Goal: Register for event/course

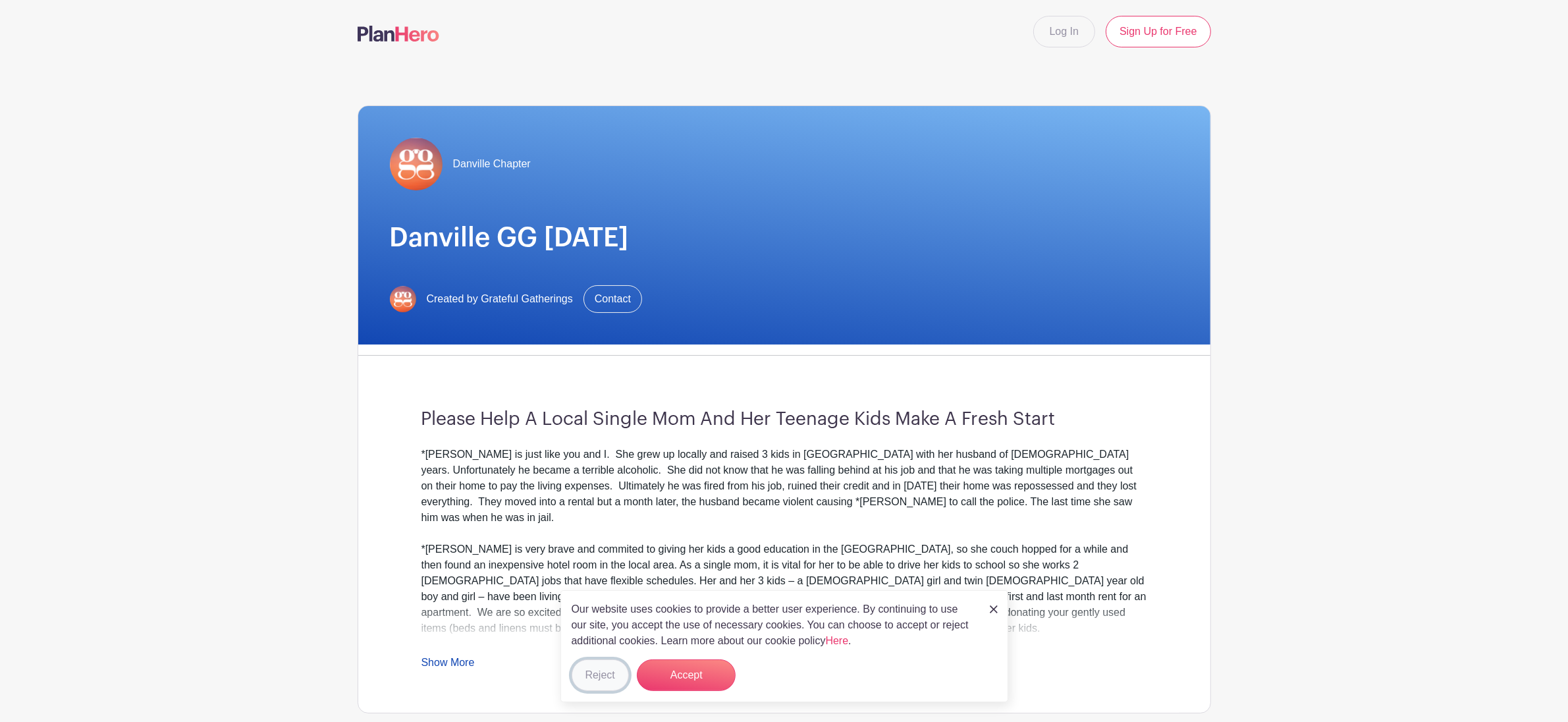
click at [613, 671] on button "Reject" at bounding box center [600, 675] width 58 height 32
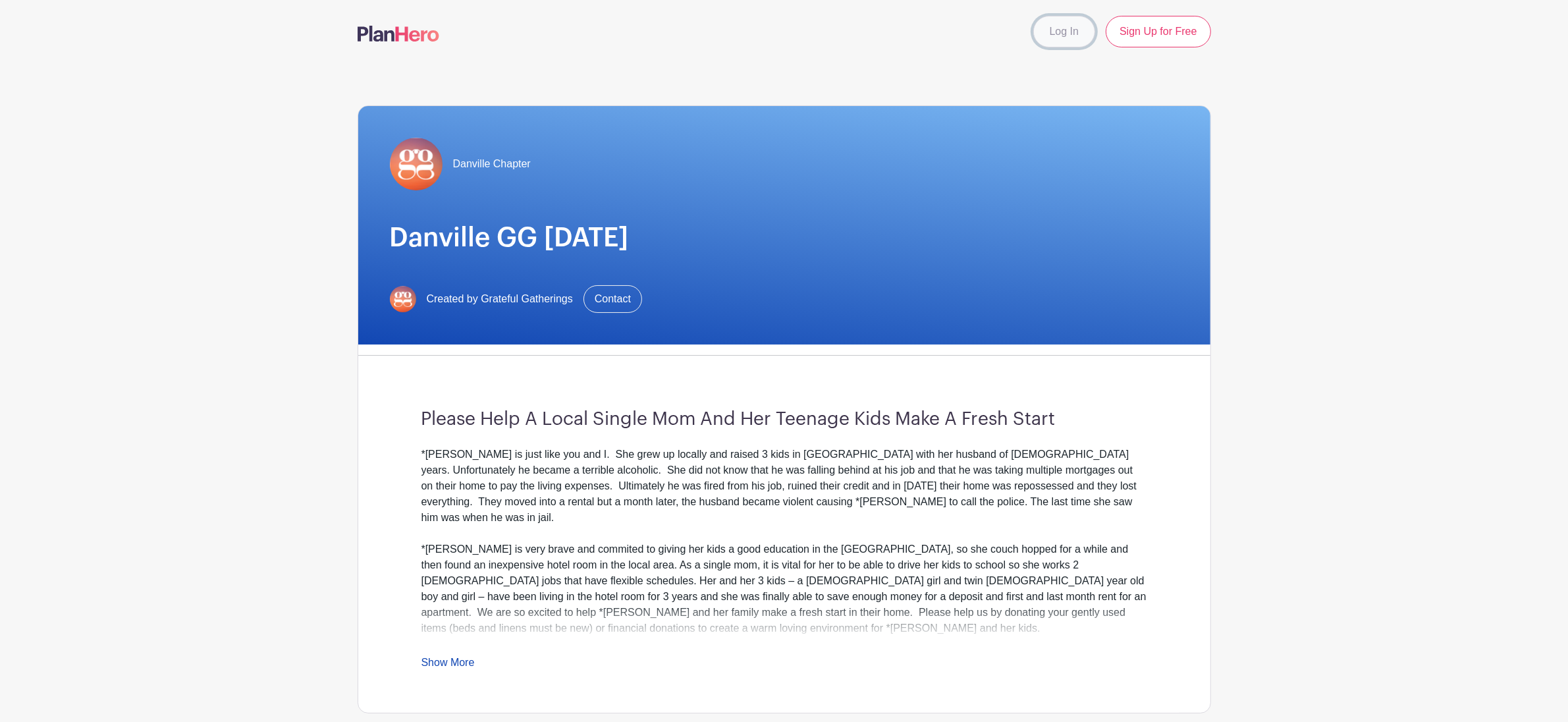
click at [1062, 34] on link "Log In" at bounding box center [1064, 32] width 62 height 32
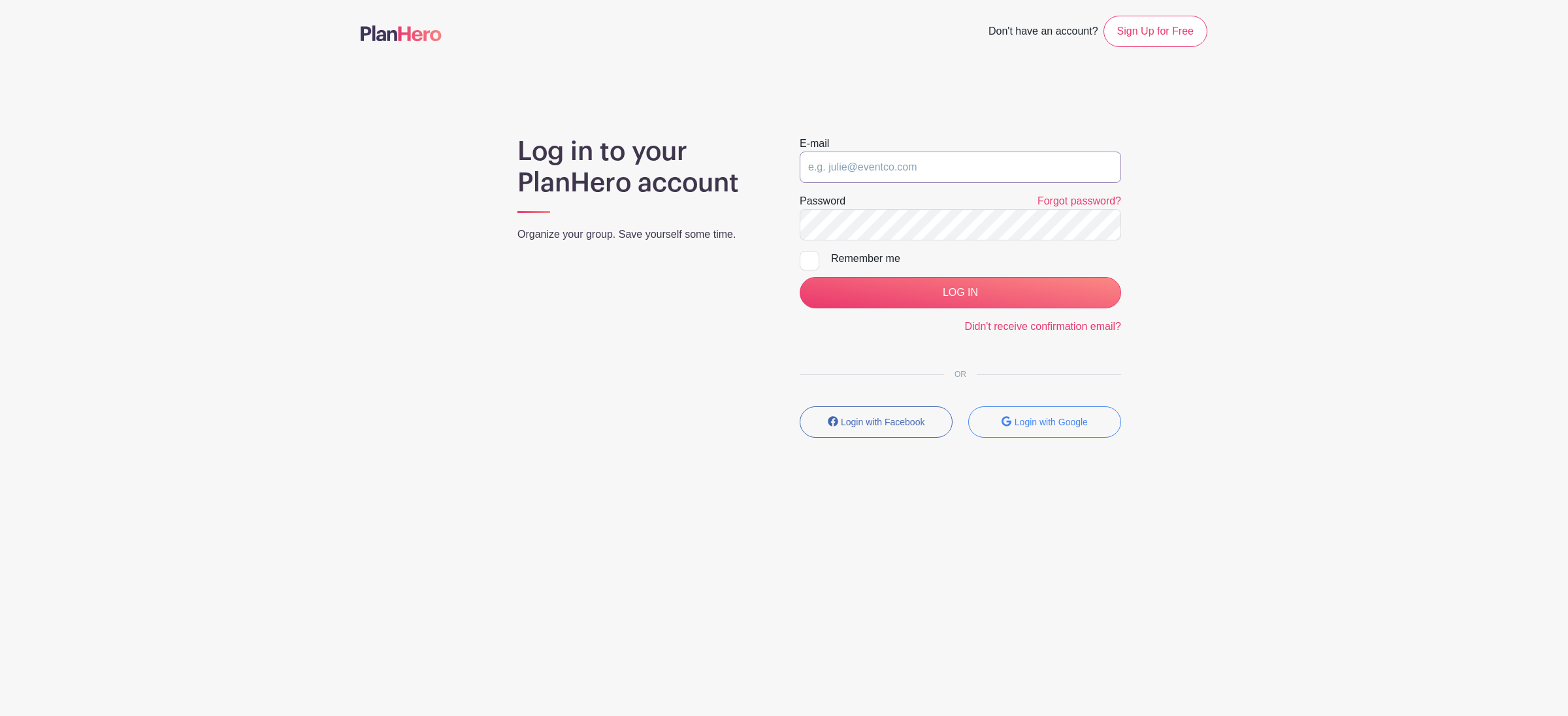
type input "[EMAIL_ADDRESS][DOMAIN_NAME]"
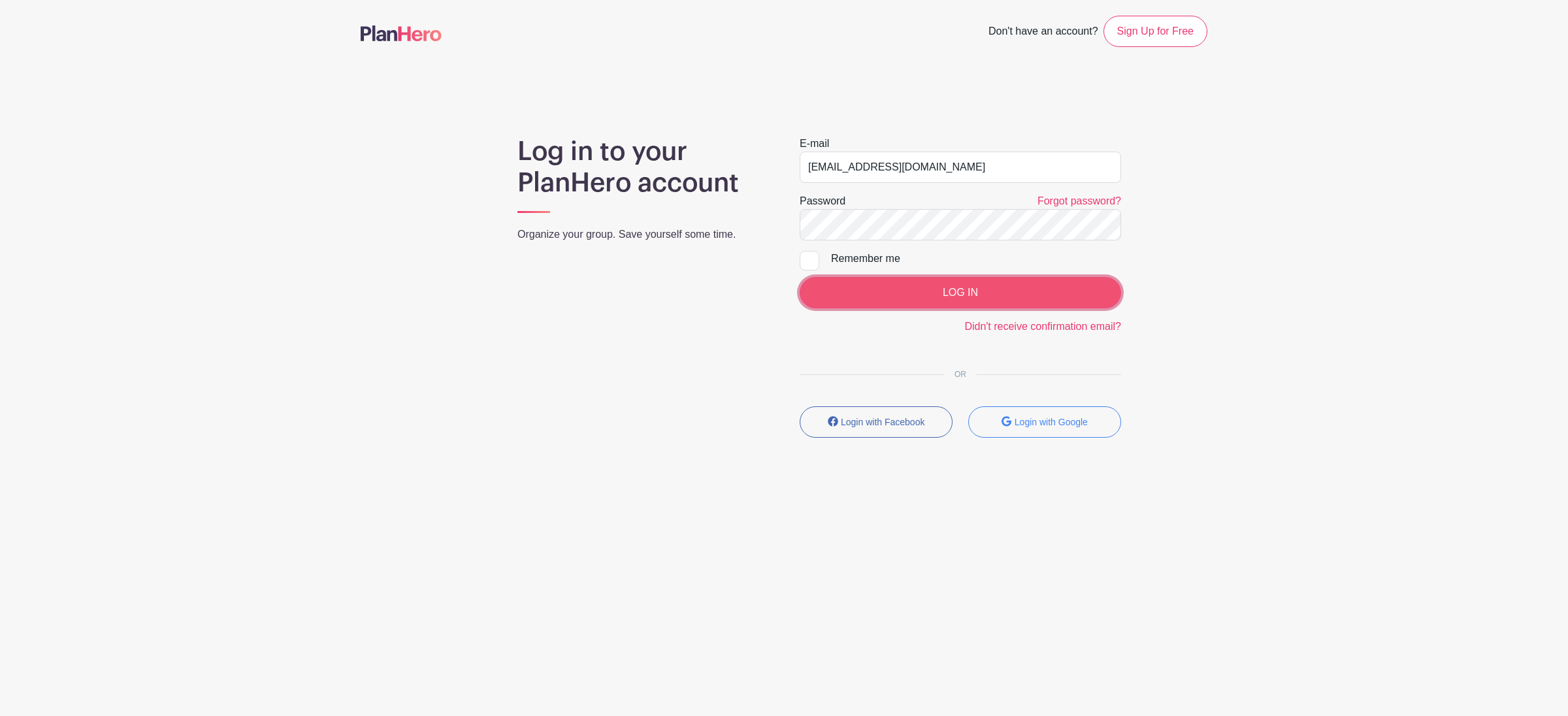
click at [975, 305] on input "LOG IN" at bounding box center [961, 293] width 322 height 31
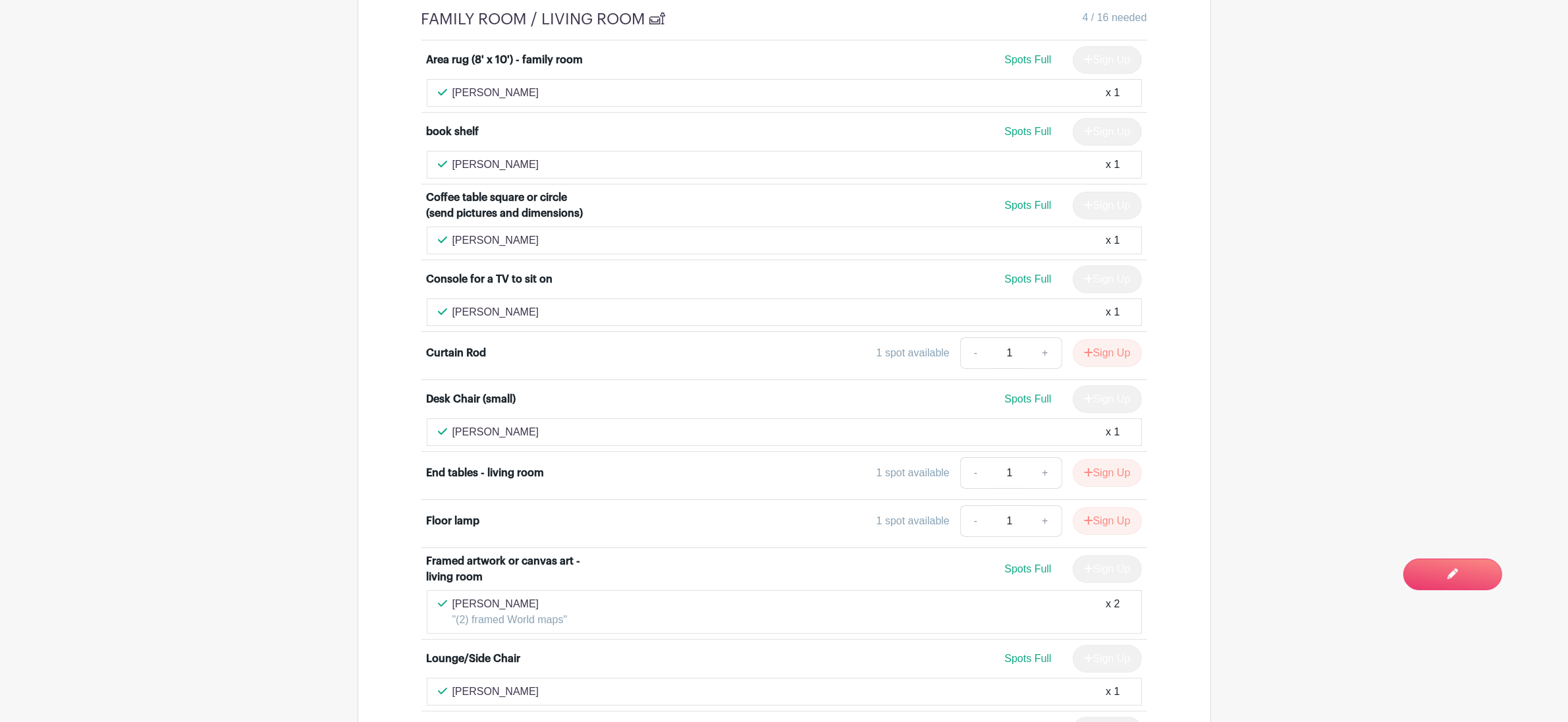
scroll to position [6298, 0]
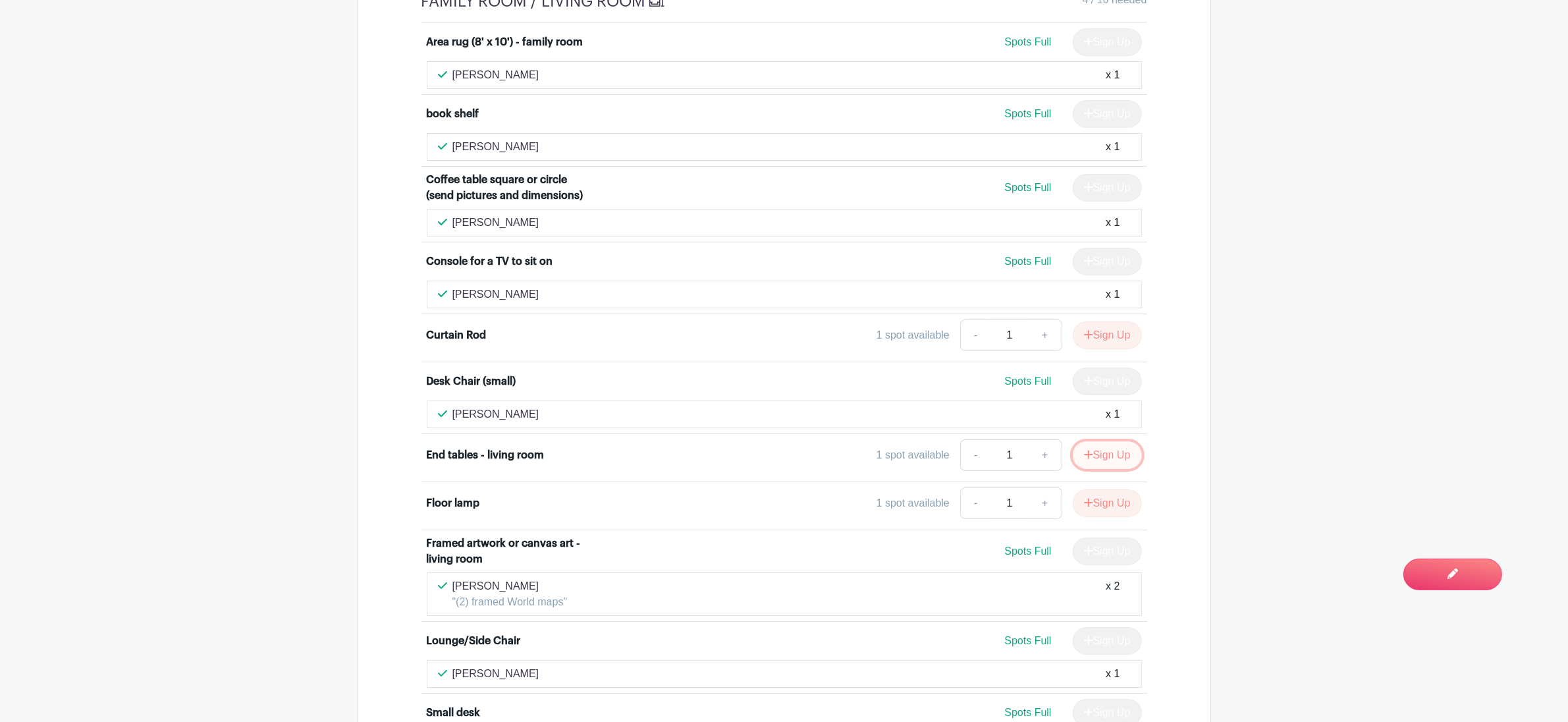
click at [1117, 441] on button "Sign Up" at bounding box center [1107, 455] width 69 height 28
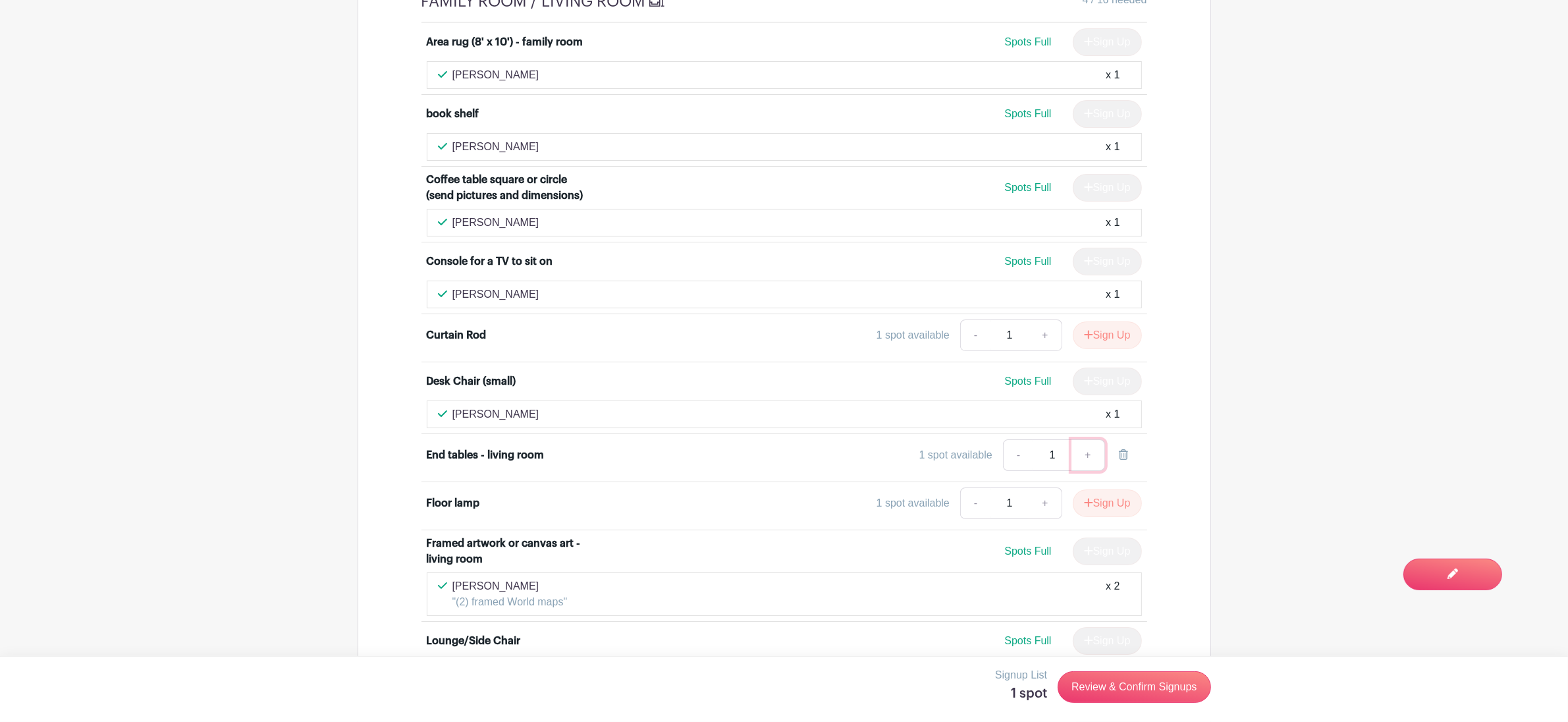
click at [1093, 440] on link "+" at bounding box center [1088, 455] width 33 height 32
click at [1111, 489] on button "Sign Up" at bounding box center [1107, 503] width 69 height 28
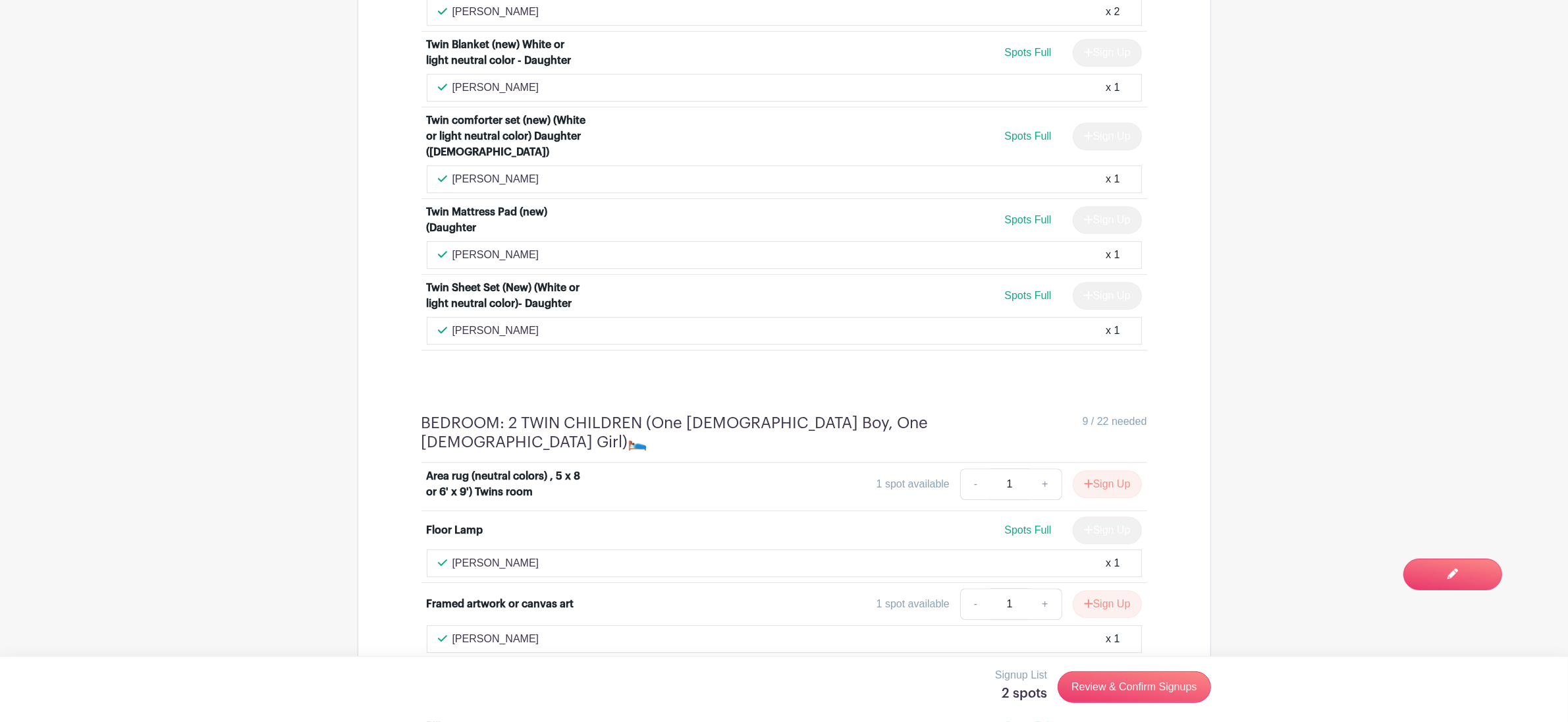
scroll to position [4820, 0]
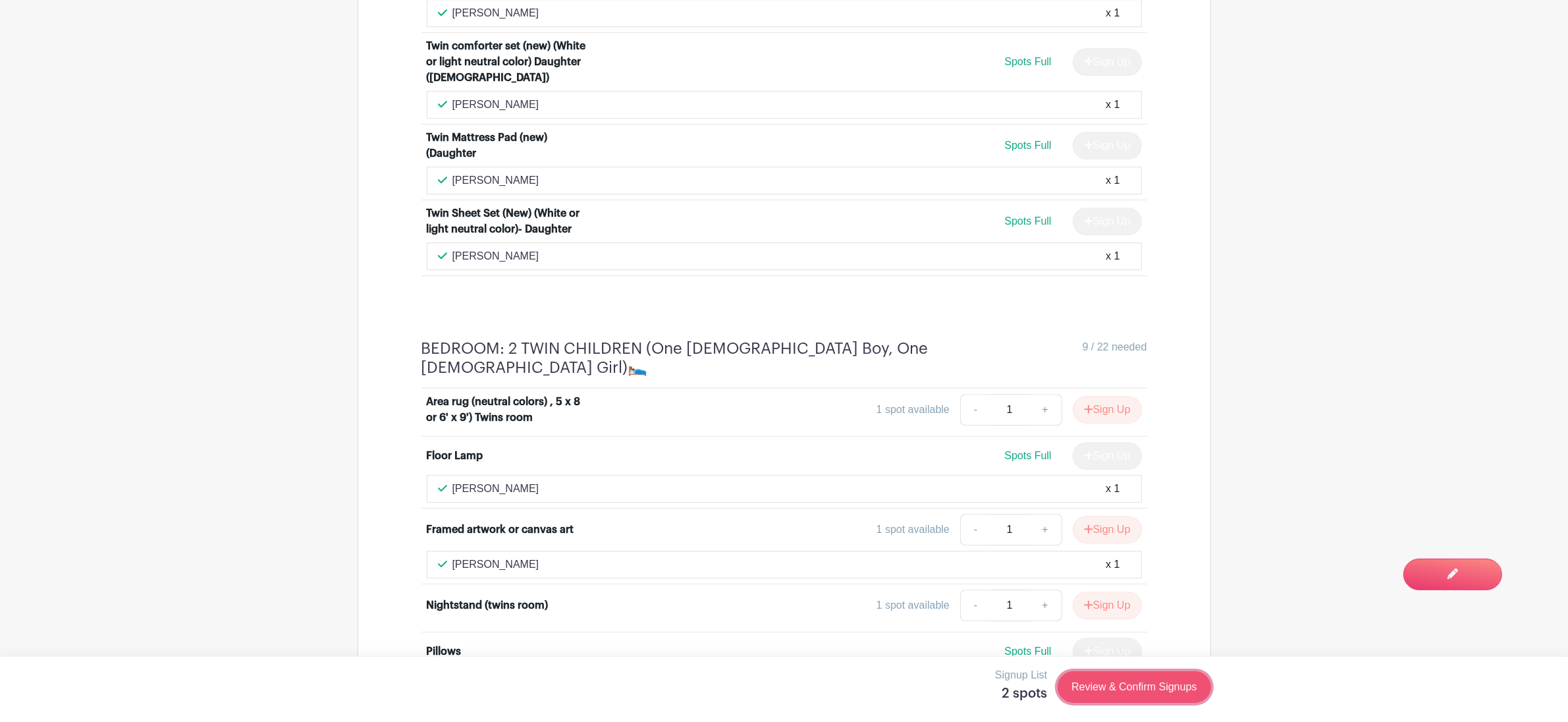
click at [1133, 687] on link "Review & Confirm Signups" at bounding box center [1134, 687] width 153 height 32
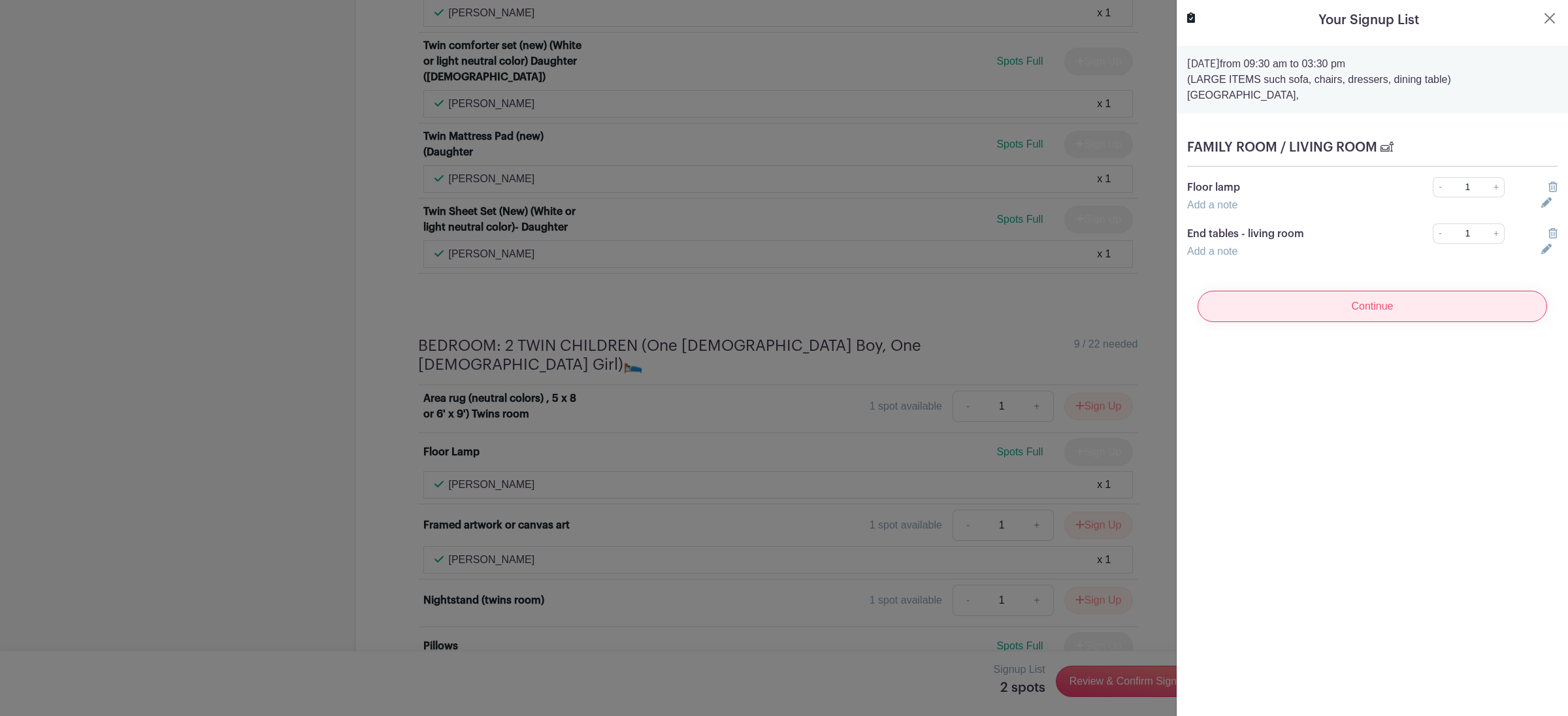
click at [1340, 315] on input "Continue" at bounding box center [1372, 306] width 350 height 31
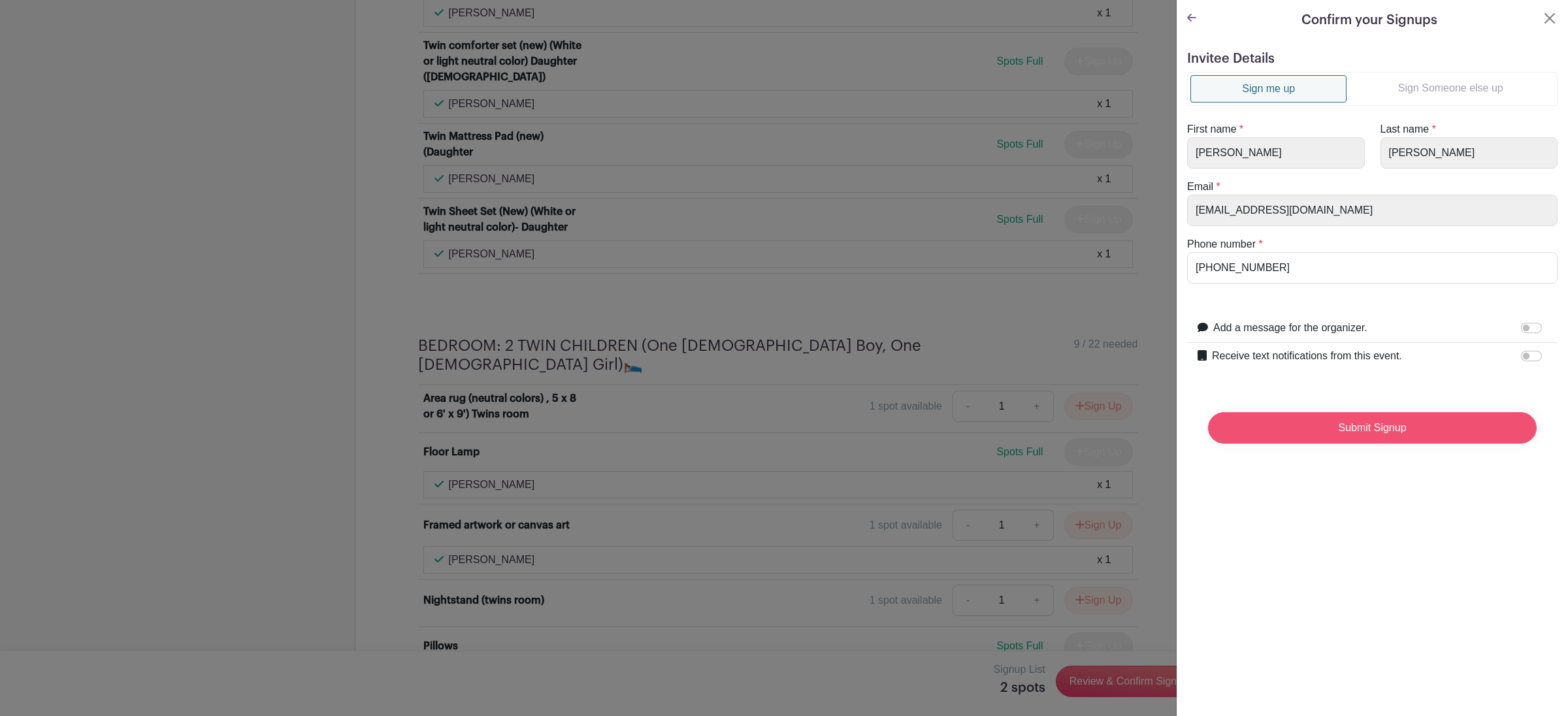
click at [1350, 430] on input "Submit Signup" at bounding box center [1373, 428] width 329 height 31
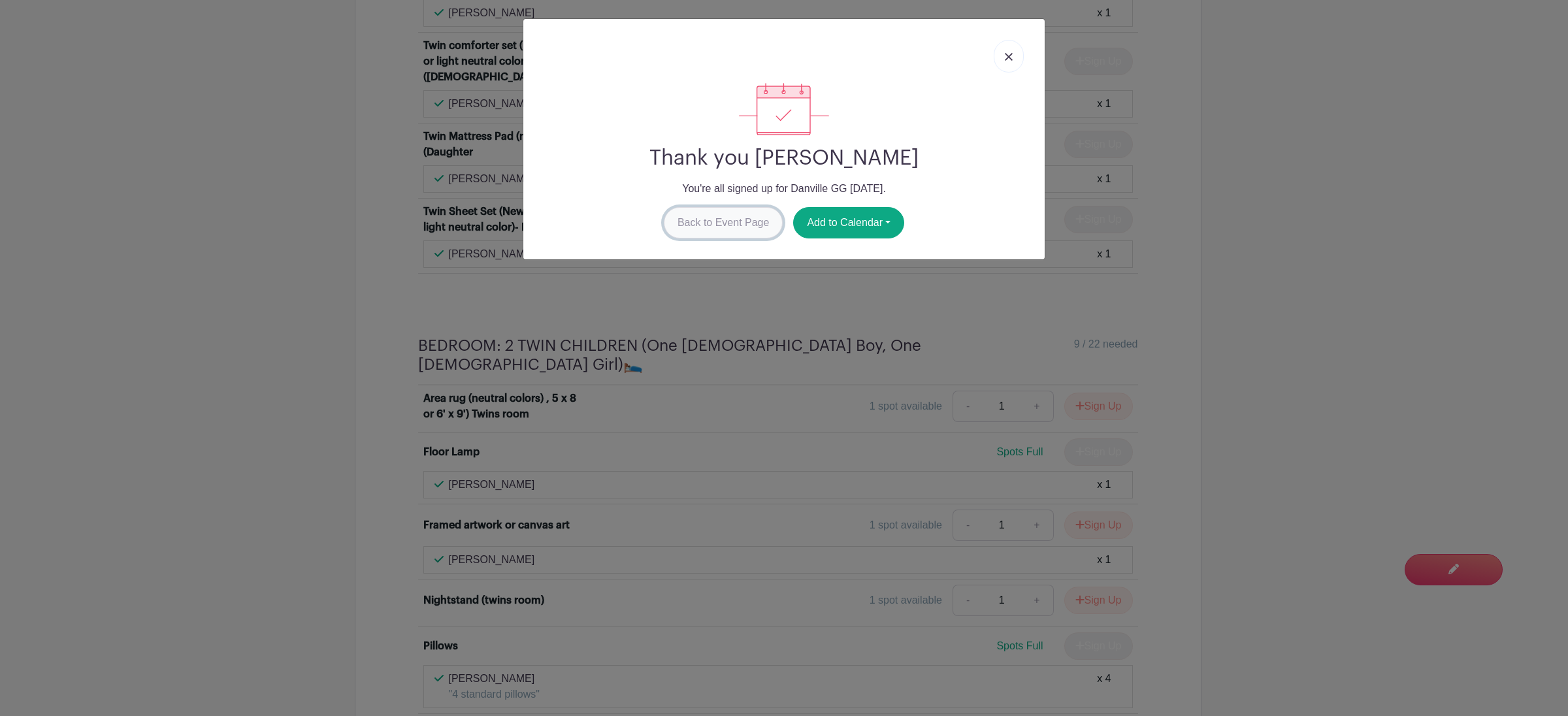
click at [732, 221] on link "Back to Event Page" at bounding box center [723, 223] width 120 height 31
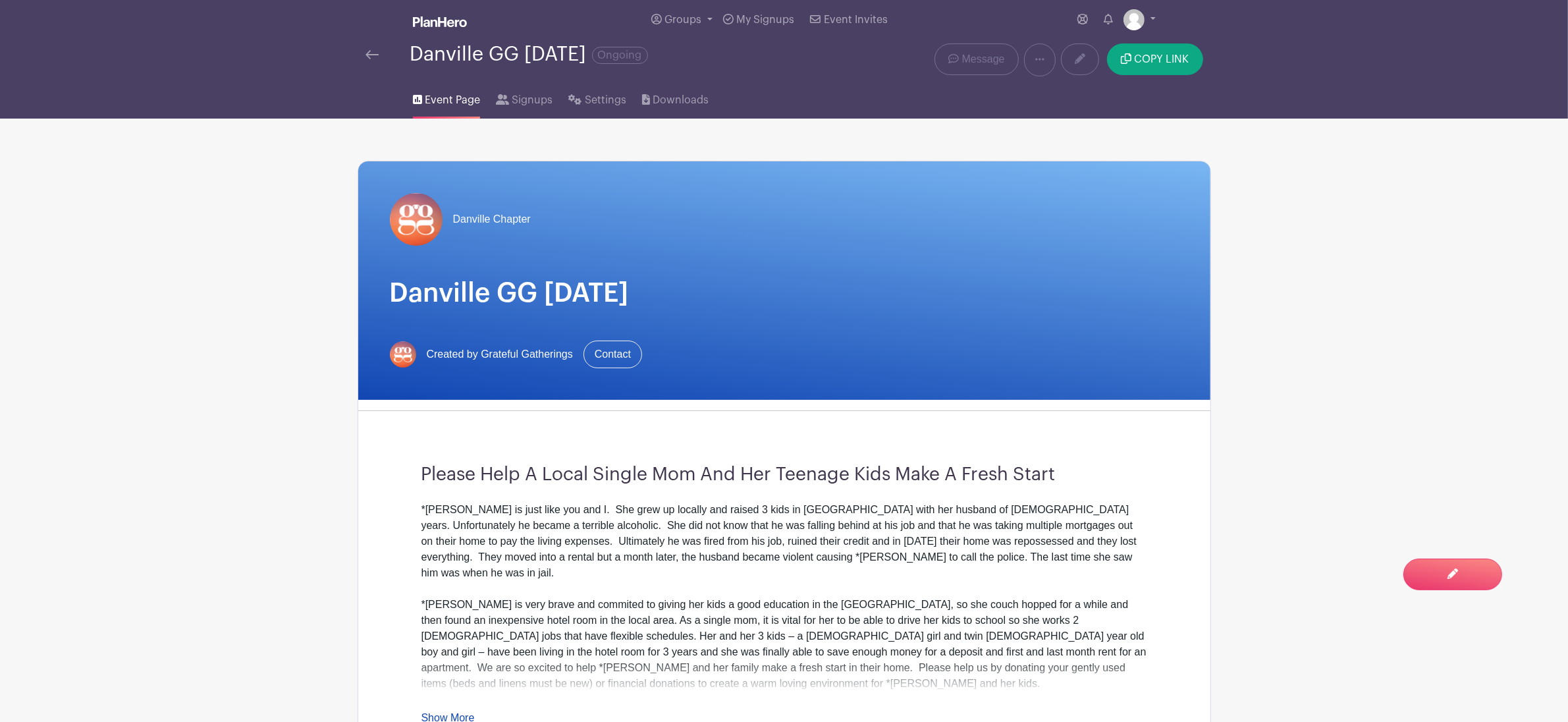
scroll to position [0, 0]
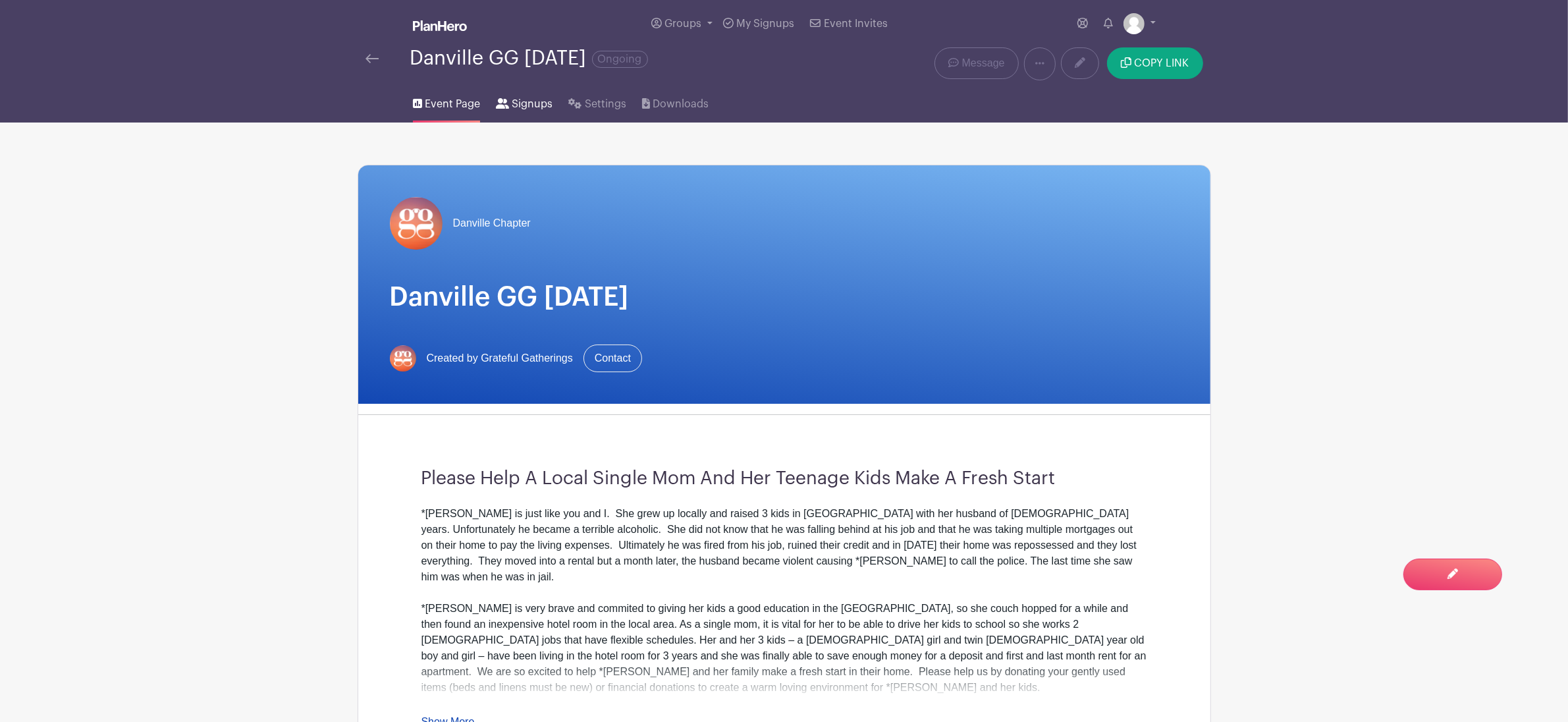
click at [541, 106] on span "Signups" at bounding box center [532, 104] width 41 height 16
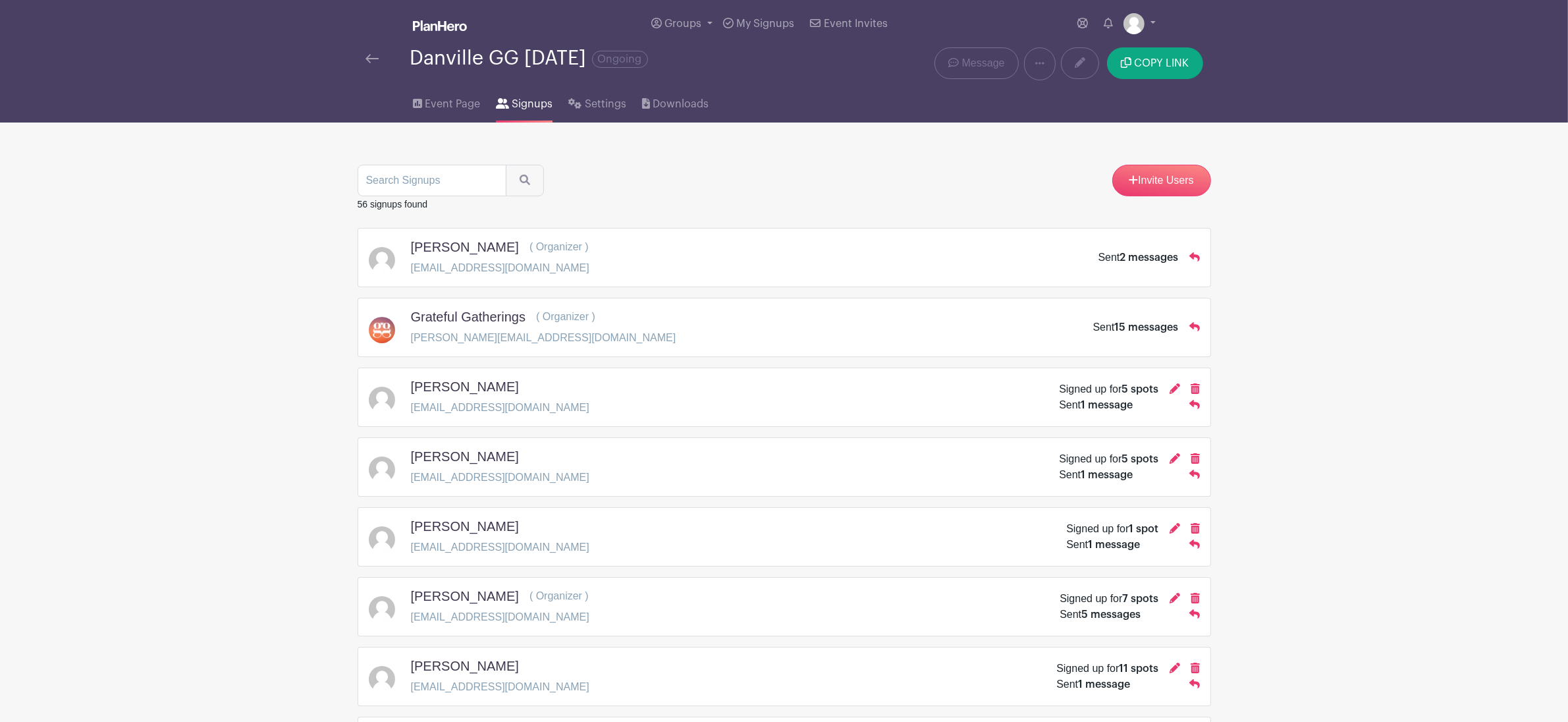
click at [1138, 600] on span "7 spots" at bounding box center [1141, 598] width 36 height 10
click at [1173, 604] on icon at bounding box center [1174, 597] width 10 height 10
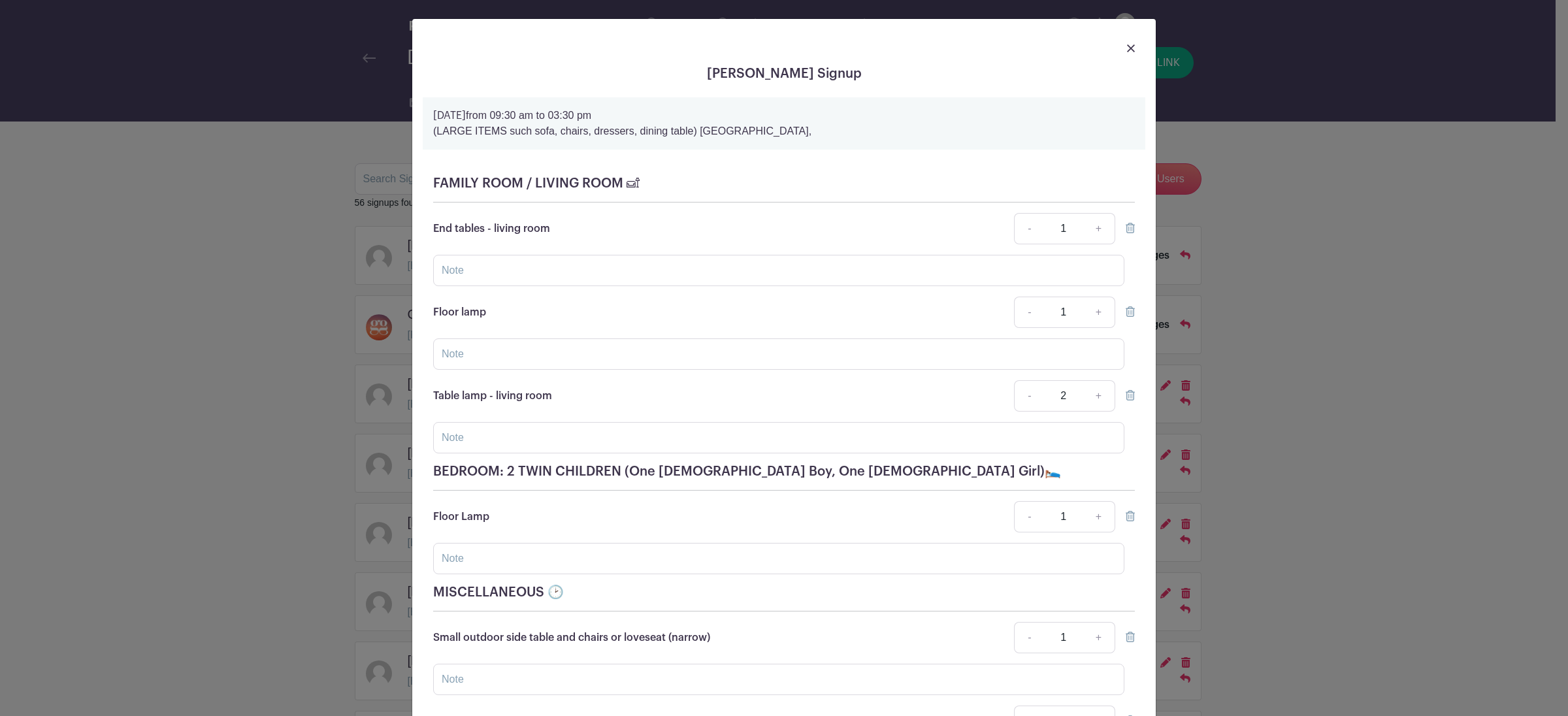
click at [1127, 47] on img at bounding box center [1131, 49] width 8 height 8
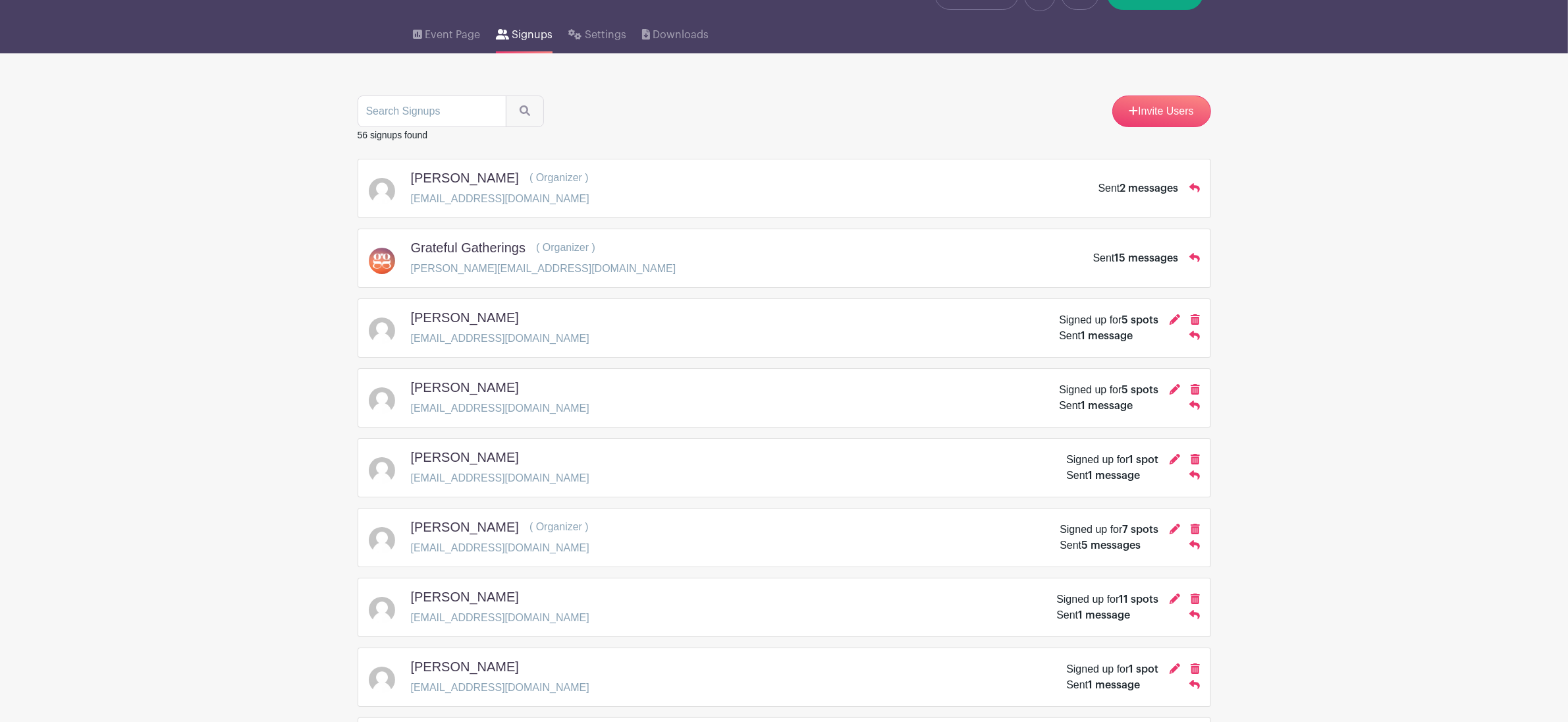
scroll to position [103, 0]
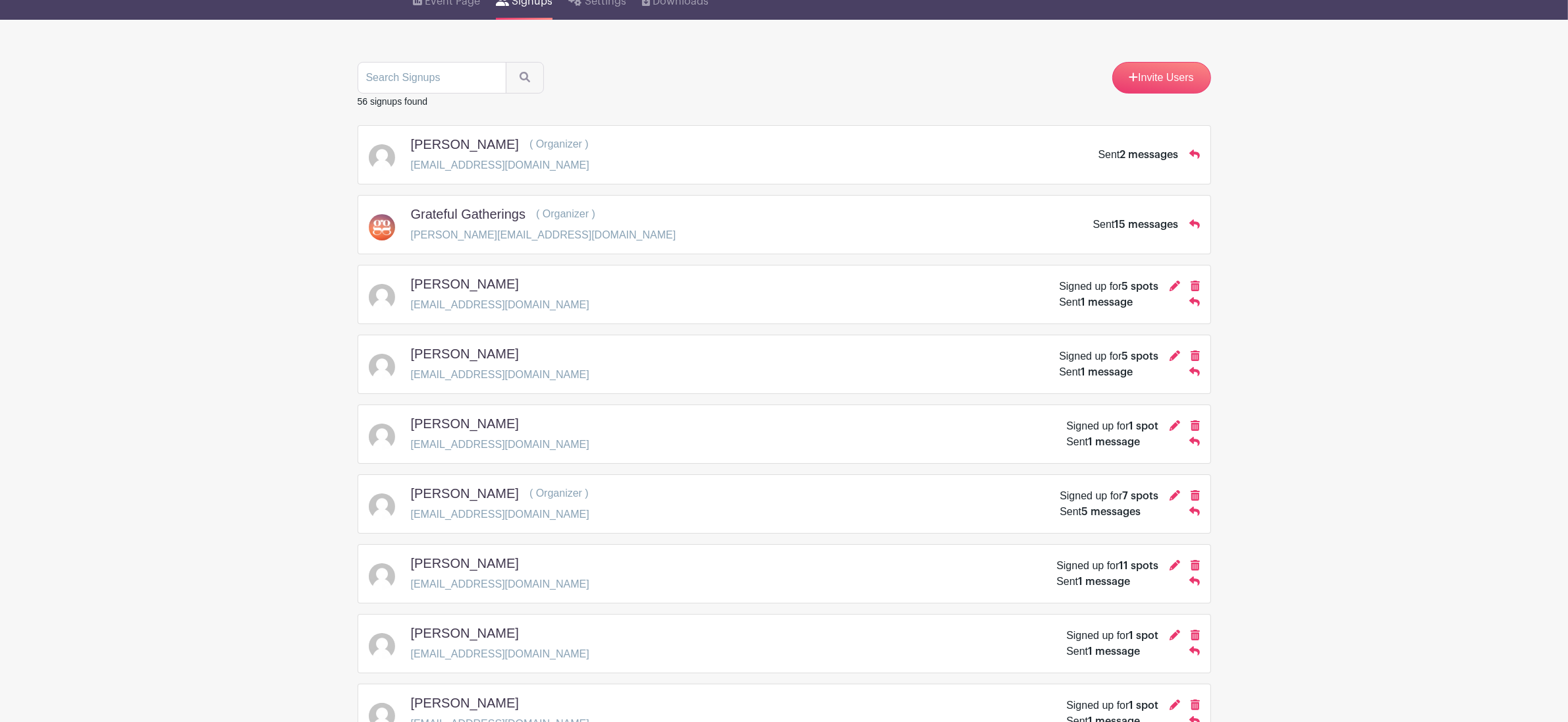
click at [463, 507] on div "Christy Watson ( Organizer )" at bounding box center [500, 496] width 178 height 21
click at [460, 522] on p "christywatson29@gmail.com" at bounding box center [500, 514] width 178 height 16
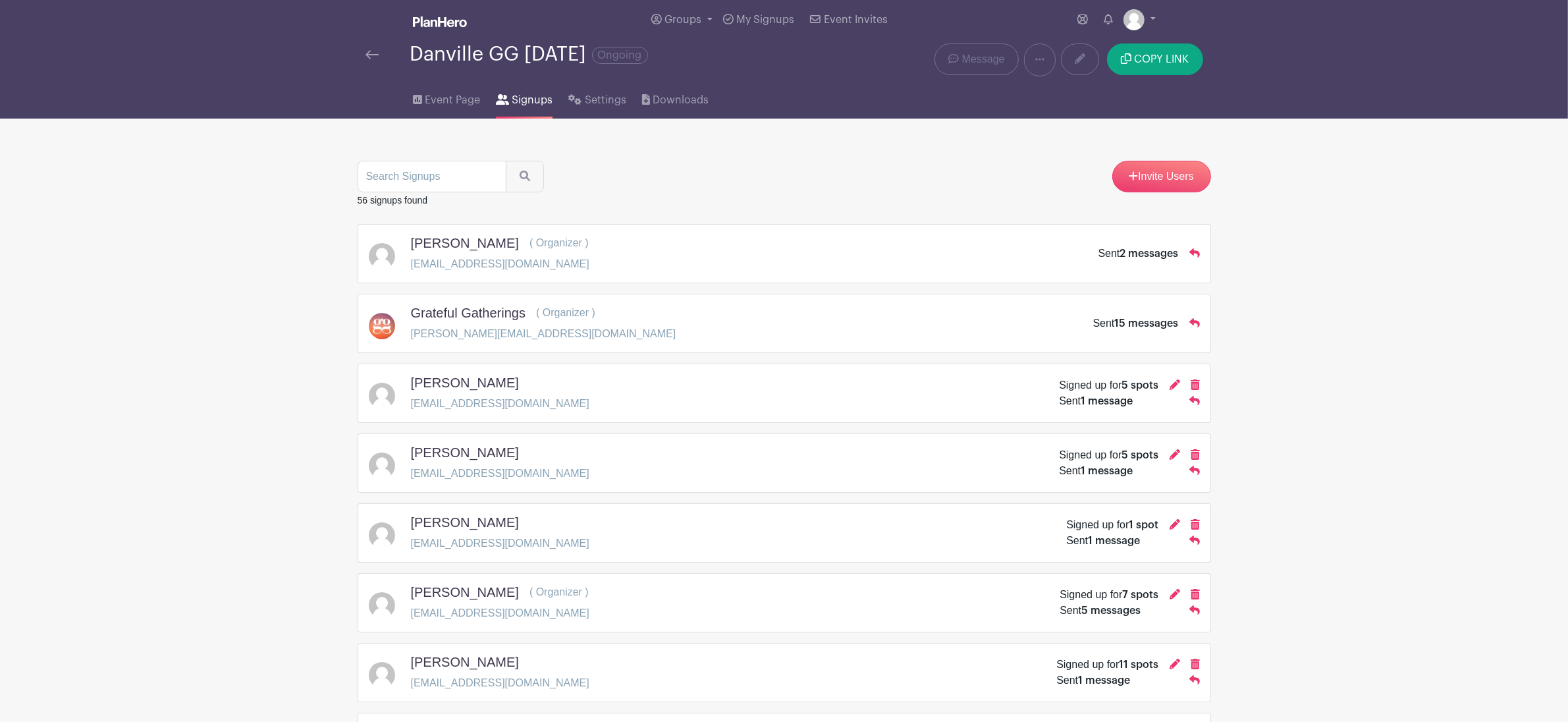
scroll to position [0, 0]
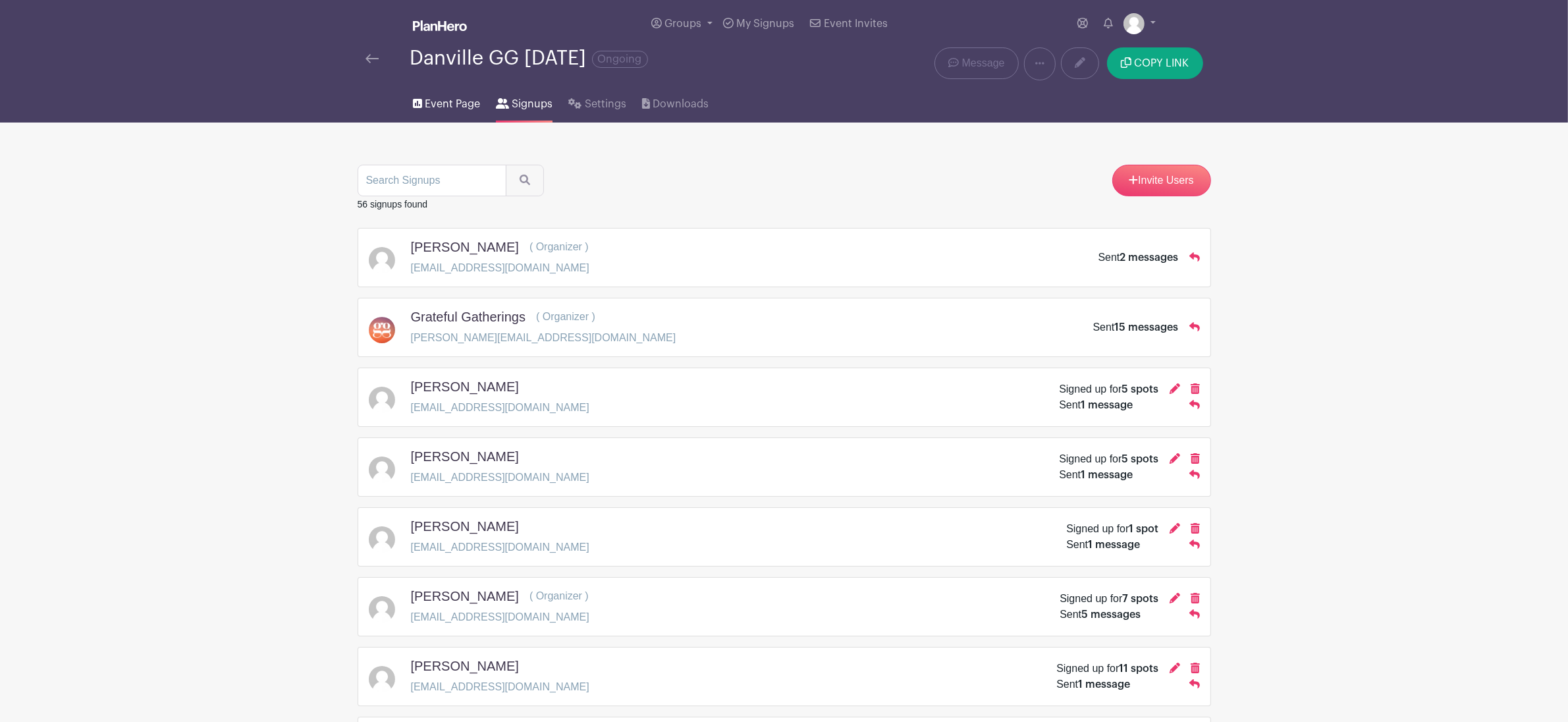
click at [449, 105] on span "Event Page" at bounding box center [452, 104] width 55 height 16
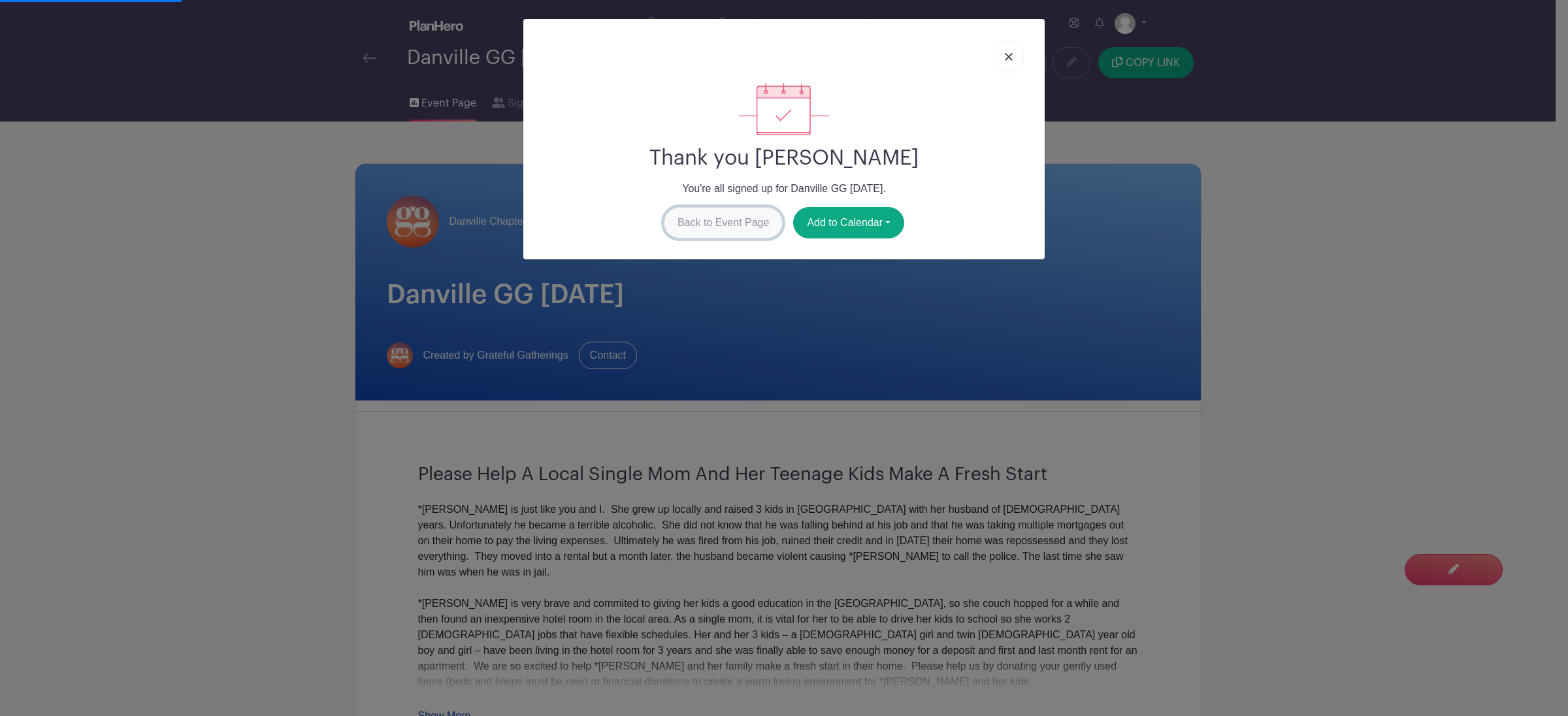
click at [762, 230] on link "Back to Event Page" at bounding box center [723, 223] width 120 height 31
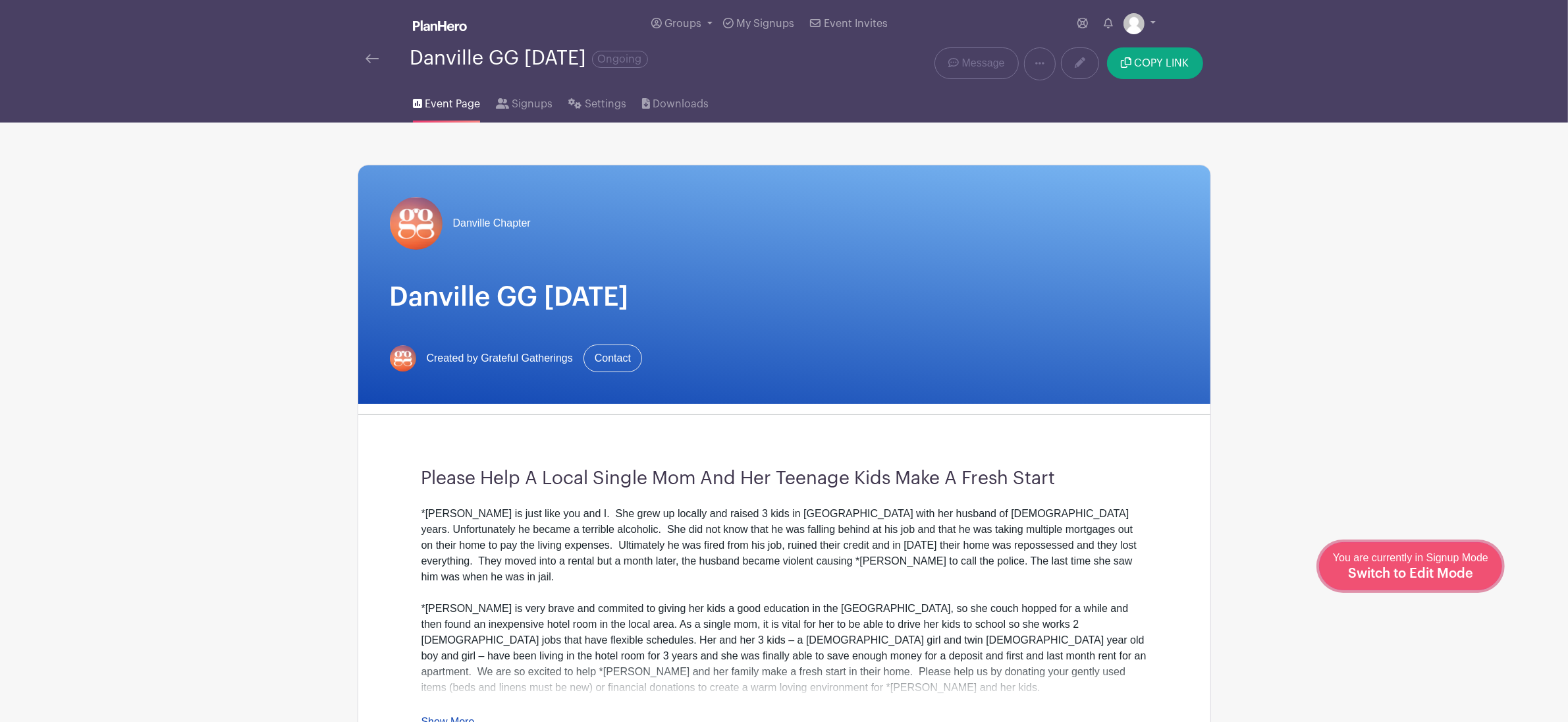
click at [1433, 577] on span "Switch to Edit Mode" at bounding box center [1410, 574] width 125 height 13
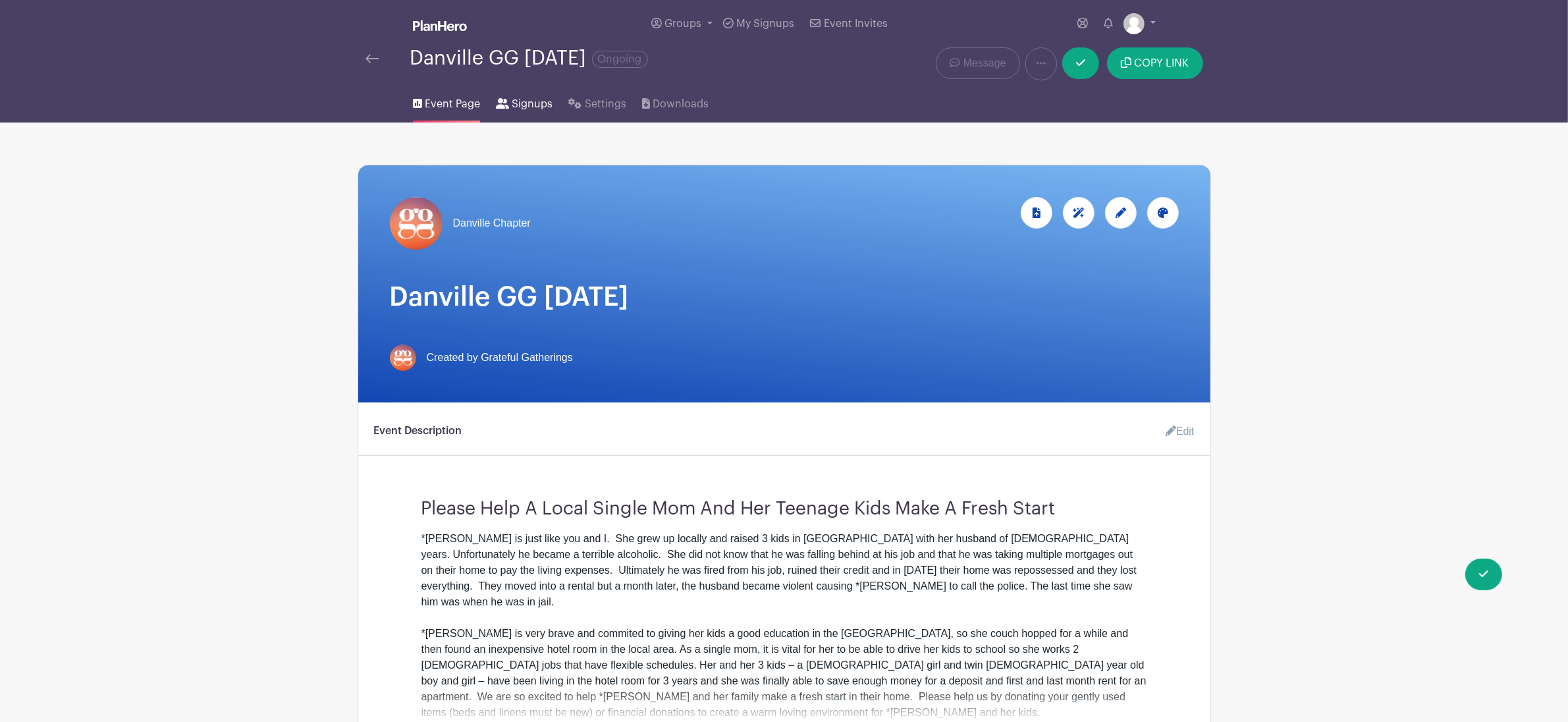
click at [532, 107] on span "Signups" at bounding box center [532, 104] width 41 height 16
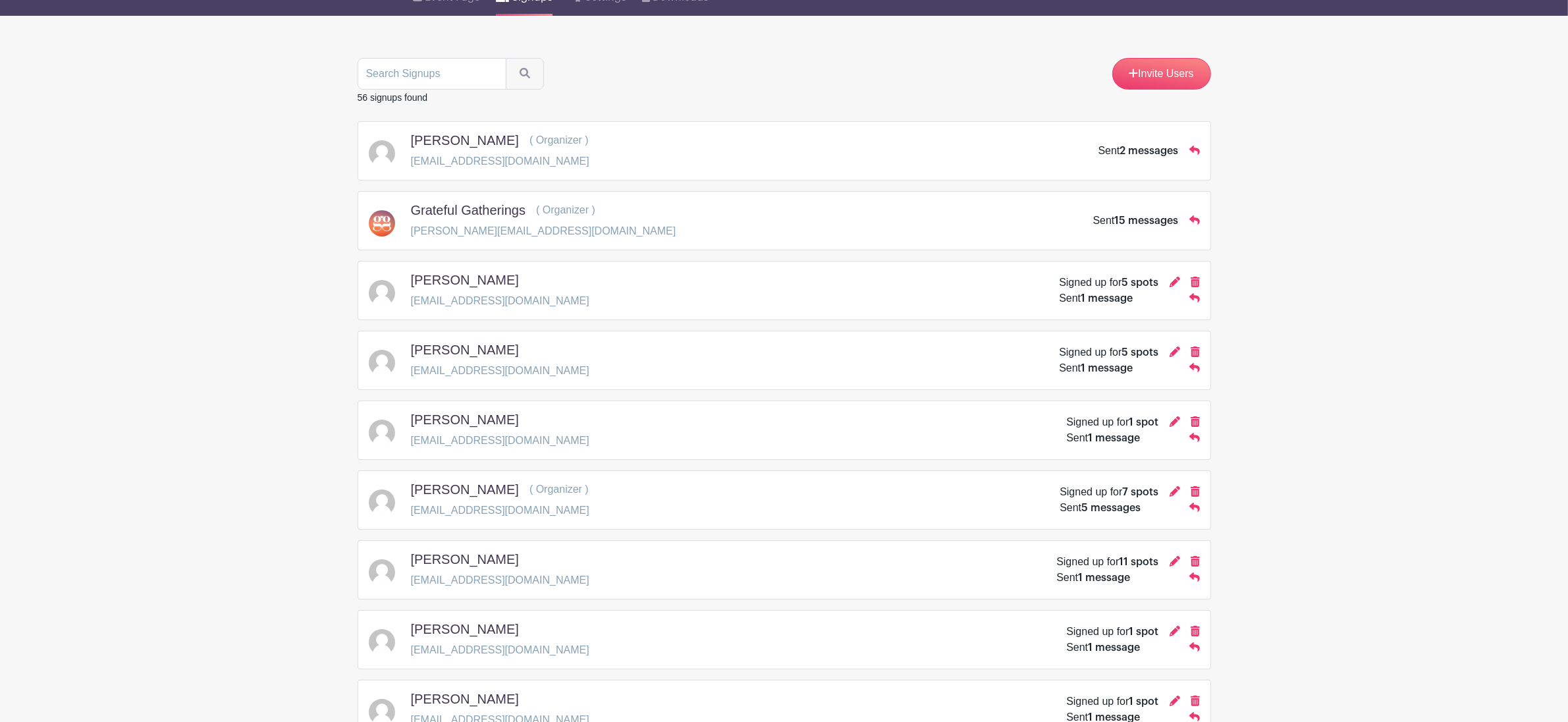
scroll to position [138, 0]
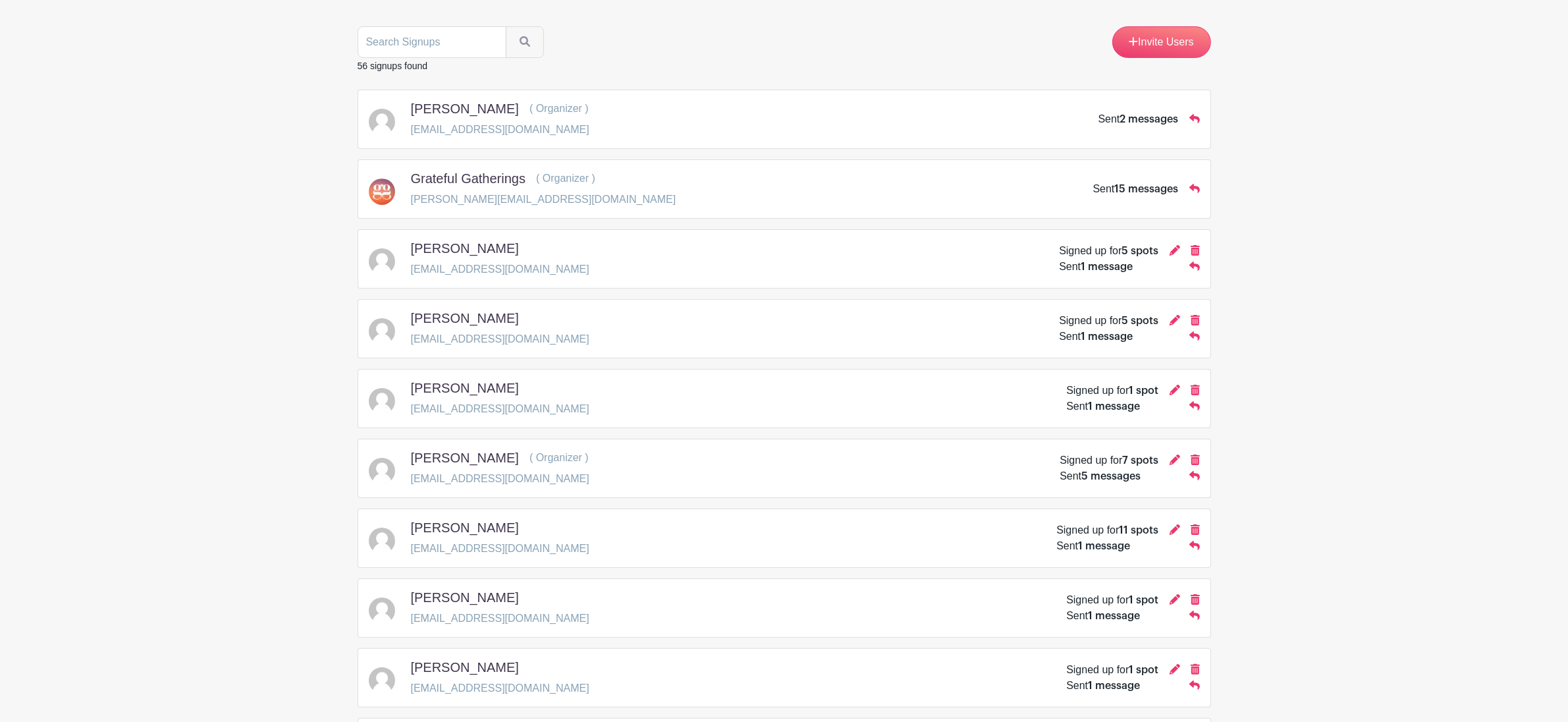
click at [472, 470] on div "Christy Watson ( Organizer )" at bounding box center [500, 460] width 178 height 21
click at [466, 492] on div "Christy Watson ( Organizer ) christywatson29@gmail.com Signed up for 7 spots Se…" at bounding box center [784, 468] width 853 height 59
click at [465, 461] on h5 "[PERSON_NAME]" at bounding box center [465, 458] width 108 height 16
click at [1115, 469] on div "Signed up for 7 spots" at bounding box center [1108, 461] width 99 height 16
click at [1114, 494] on div "Christy Watson ( Organizer ) christywatson29@gmail.com Signed up for 7 spots Se…" at bounding box center [784, 468] width 853 height 59
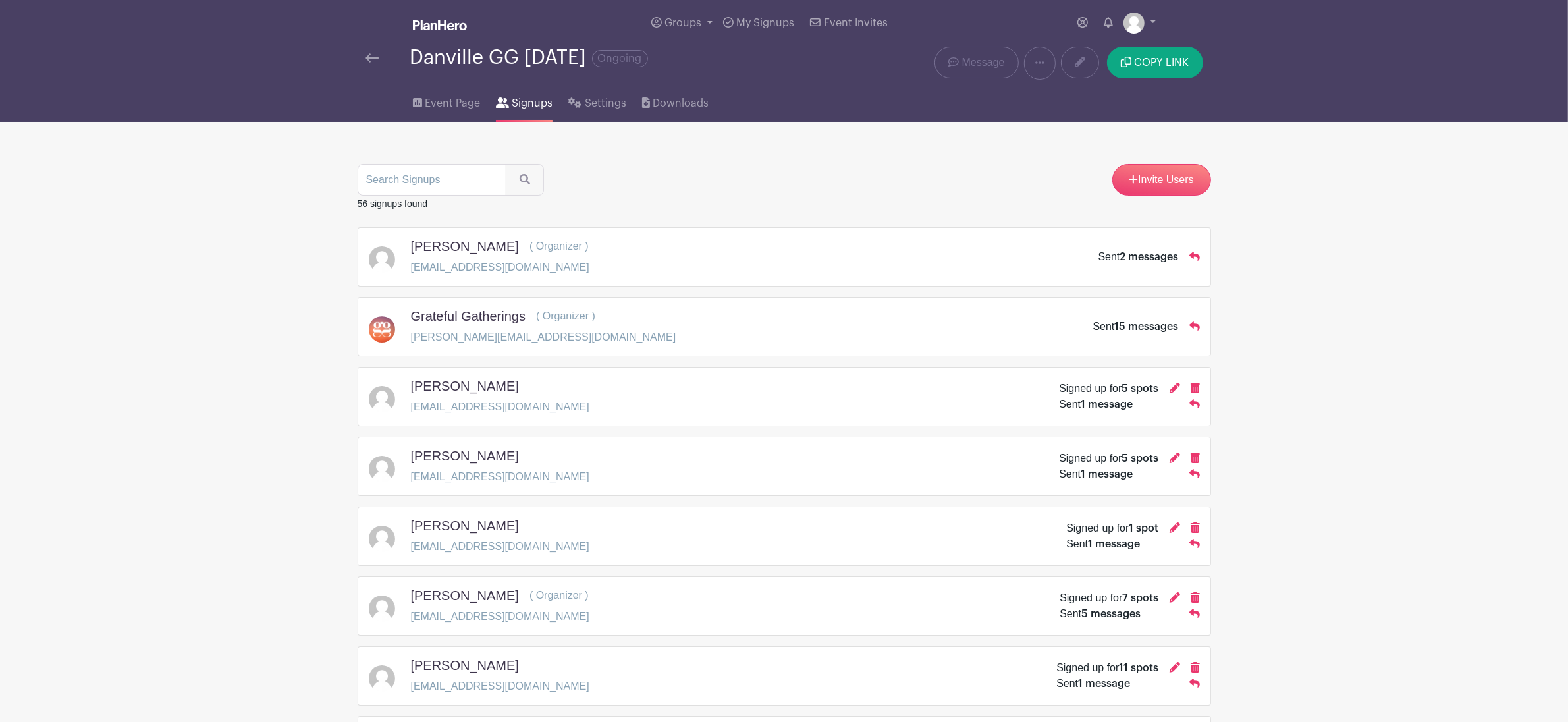
scroll to position [0, 0]
click at [598, 114] on link "Settings" at bounding box center [596, 101] width 58 height 42
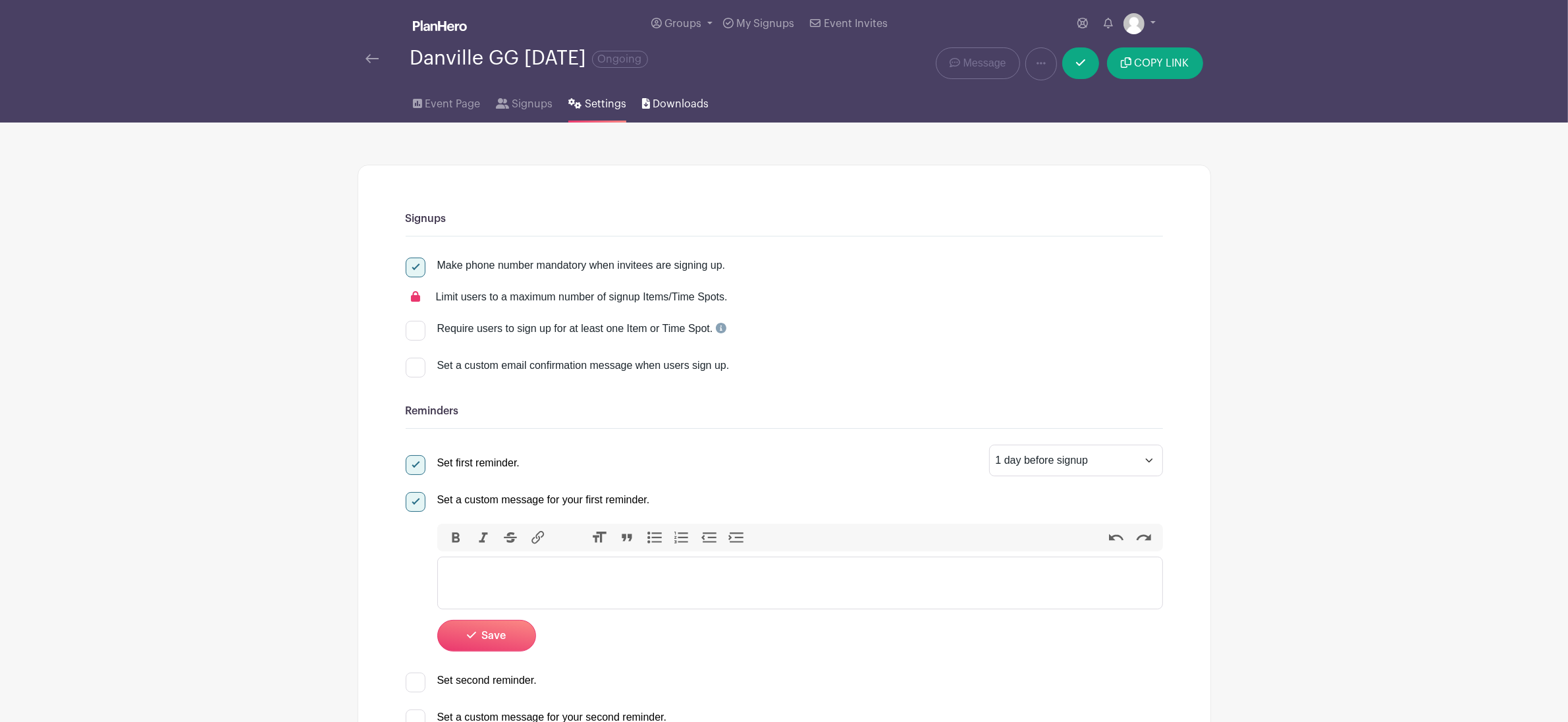
click at [666, 106] on span "Downloads" at bounding box center [680, 104] width 56 height 16
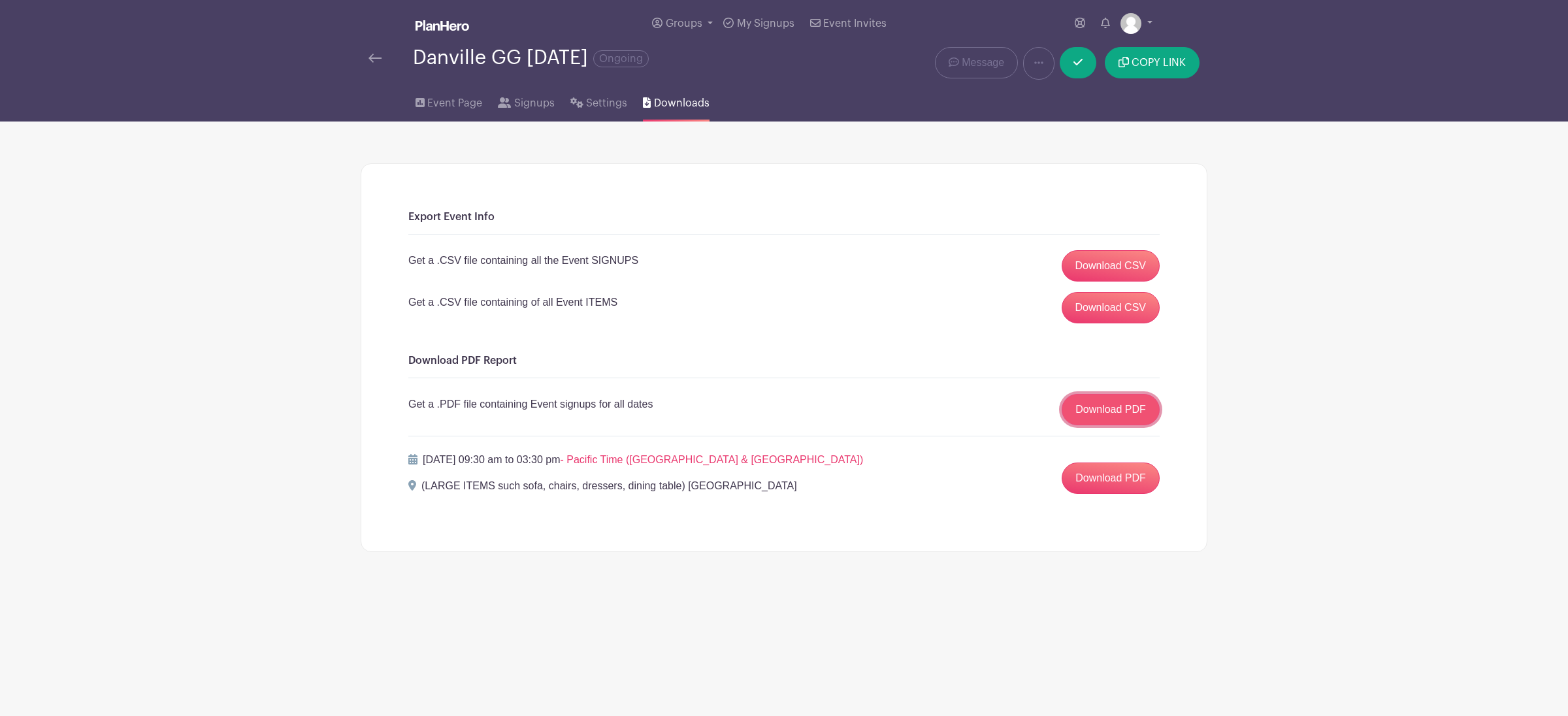
click at [1112, 413] on link "Download PDF" at bounding box center [1111, 409] width 98 height 31
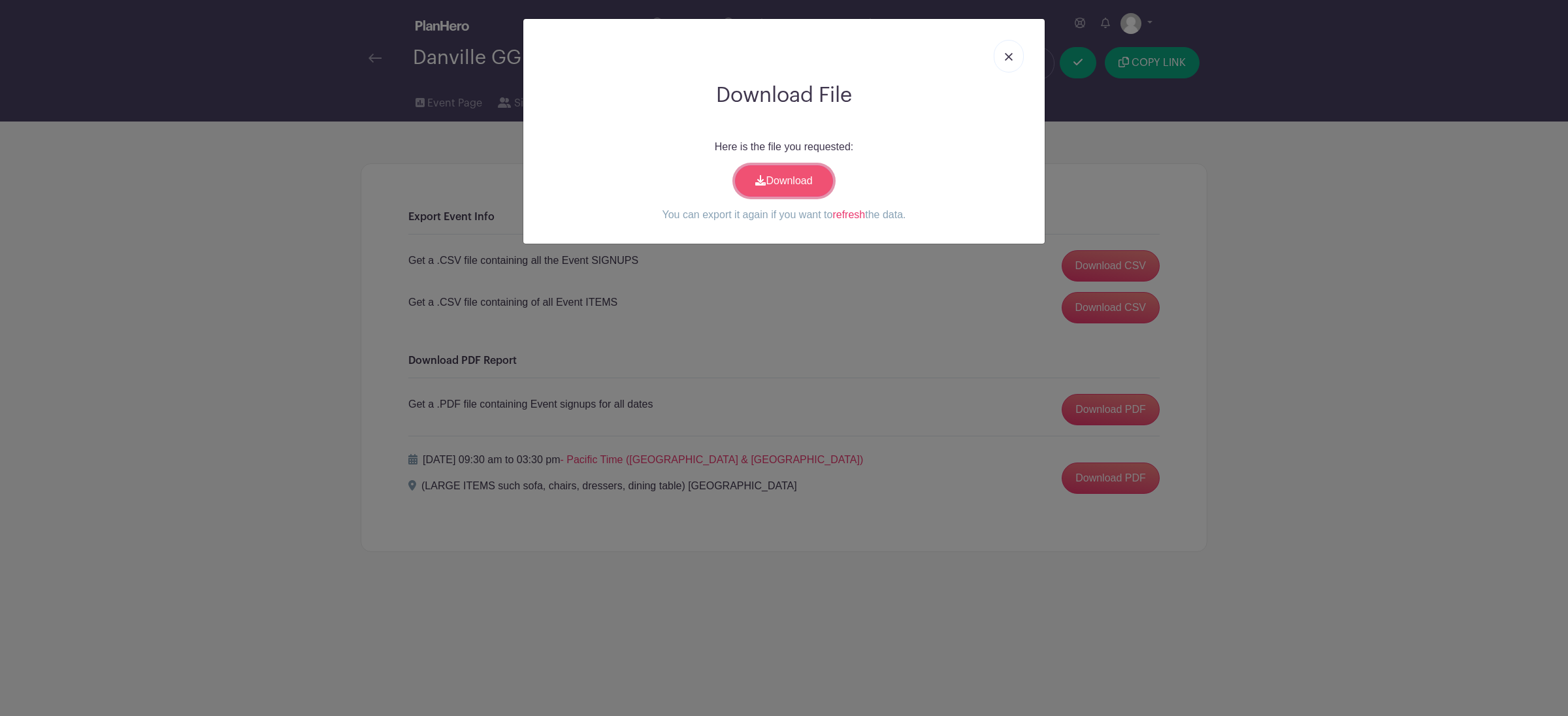
click at [813, 183] on link "Download" at bounding box center [784, 181] width 98 height 31
click at [1007, 59] on img at bounding box center [1009, 57] width 8 height 8
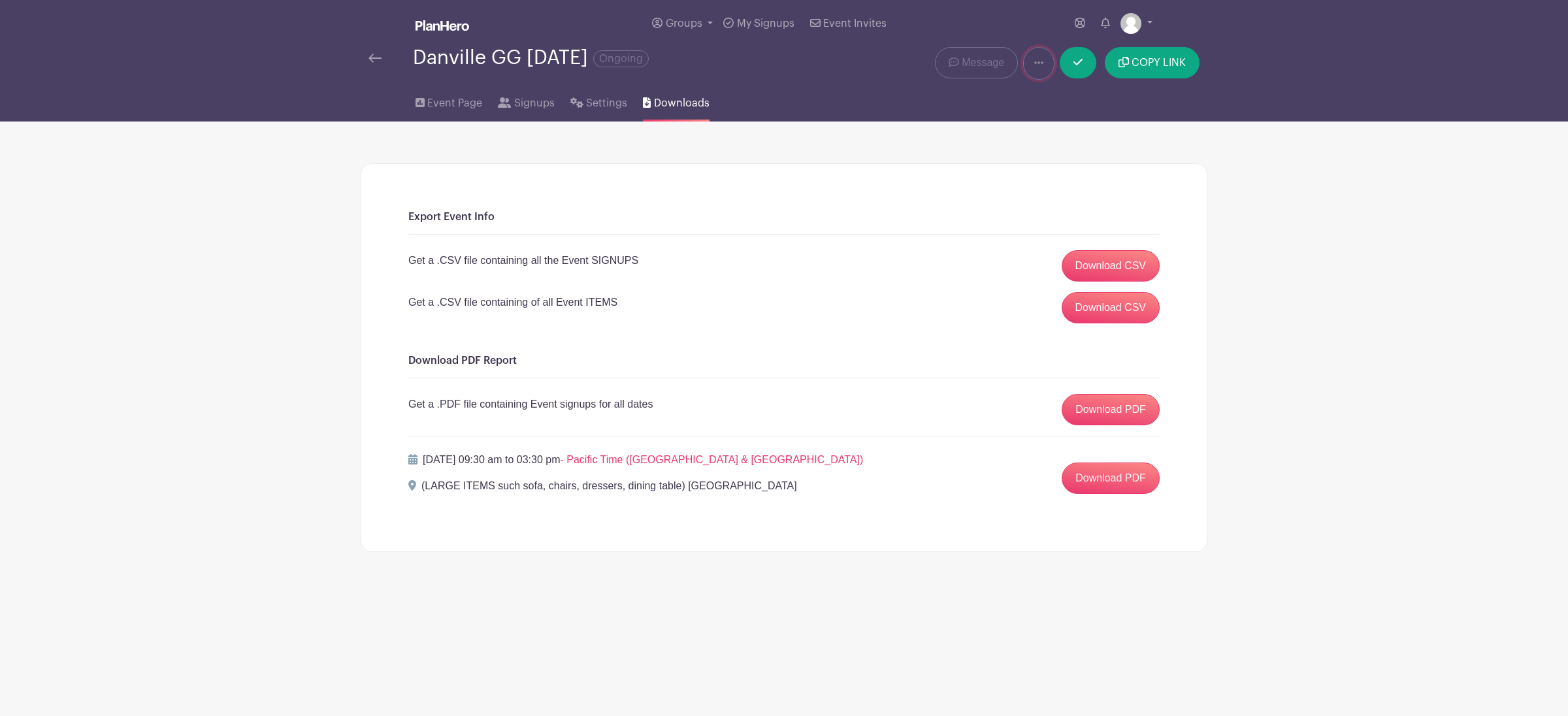
click at [1030, 73] on link at bounding box center [1039, 63] width 31 height 33
click at [886, 131] on div "Export Event Info Get a .CSV file containing all the Event SIGNUPS Download CSV…" at bounding box center [784, 336] width 847 height 430
click at [756, 21] on span "My Signups" at bounding box center [766, 23] width 57 height 10
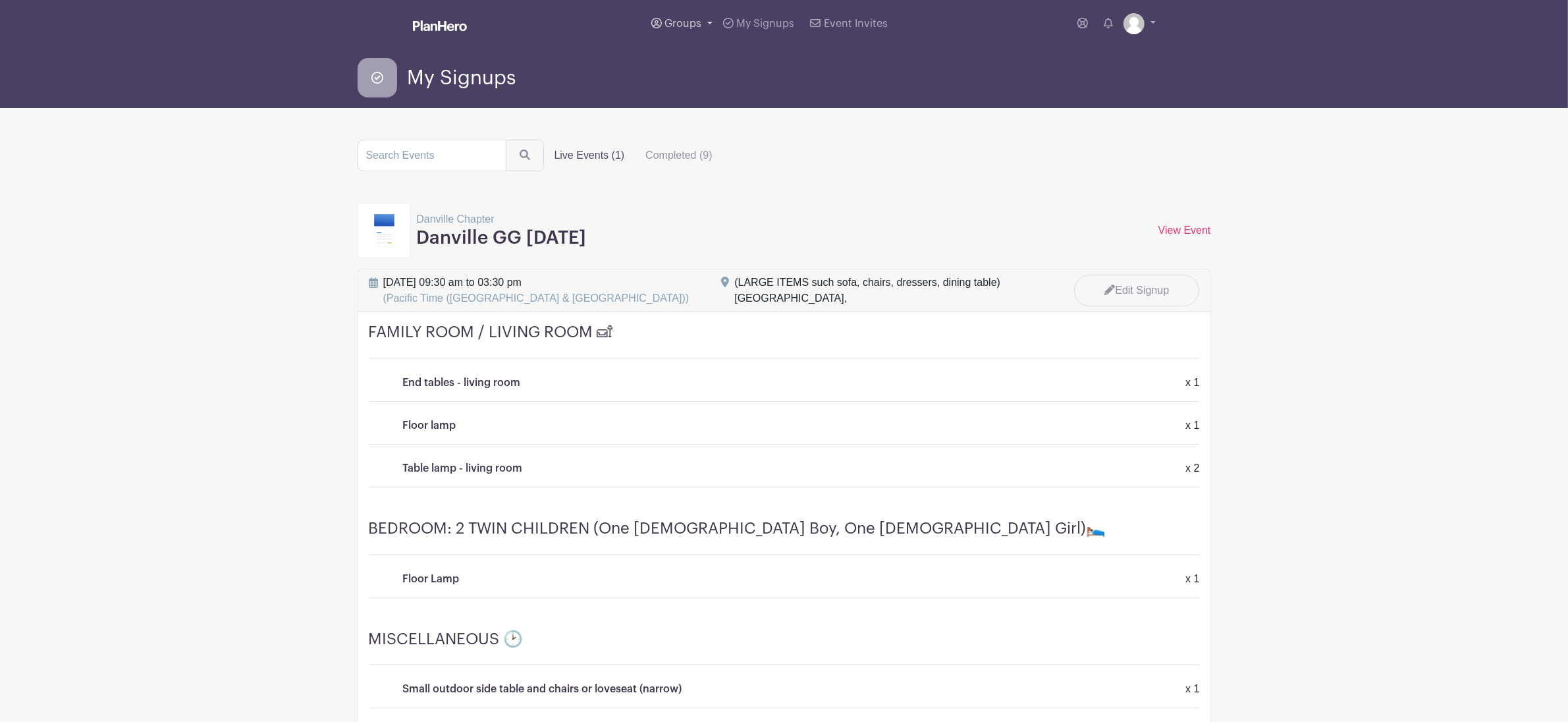
click at [690, 24] on span "Groups" at bounding box center [682, 23] width 37 height 10
click at [763, 166] on form "Live Events (1) Completed (9)" at bounding box center [784, 155] width 853 height 32
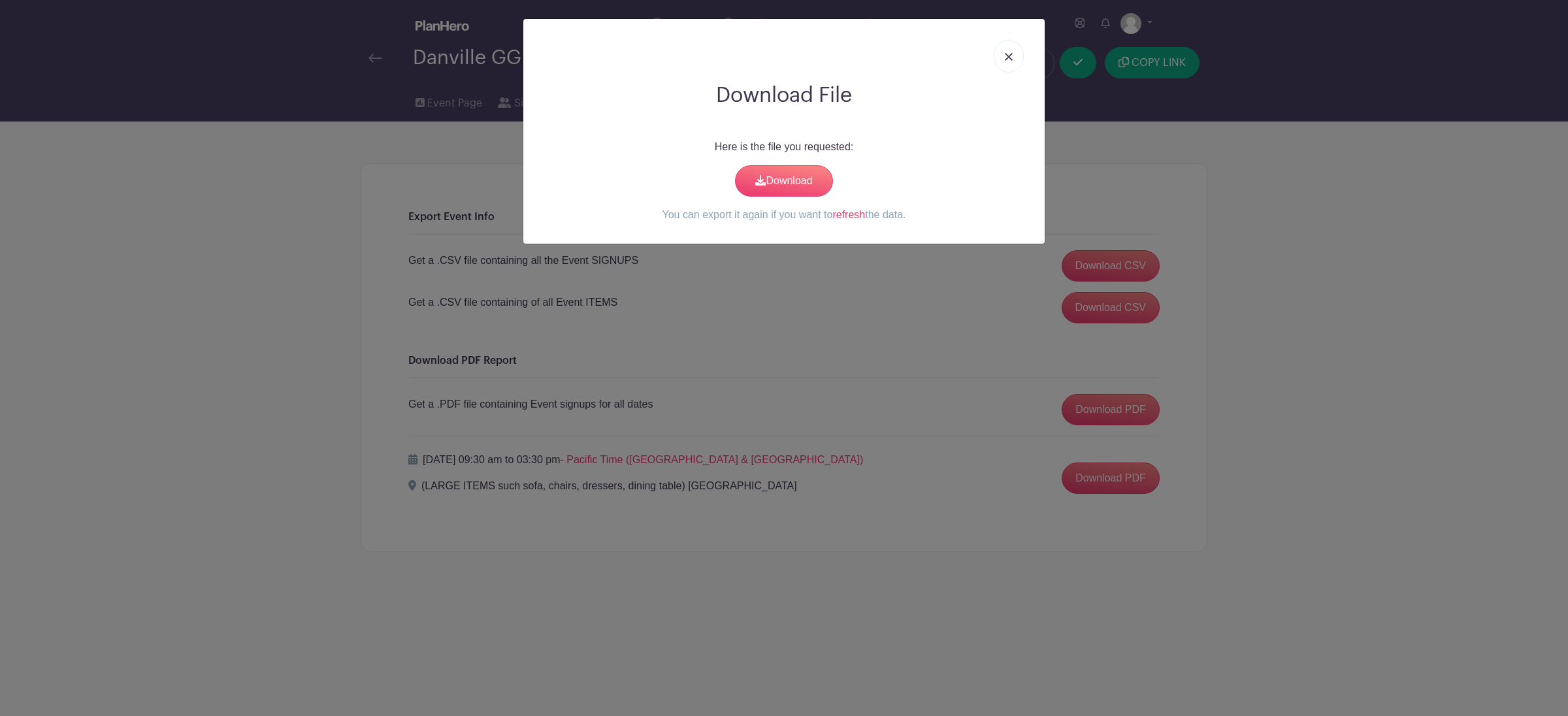
click at [1007, 63] on link at bounding box center [1009, 56] width 30 height 33
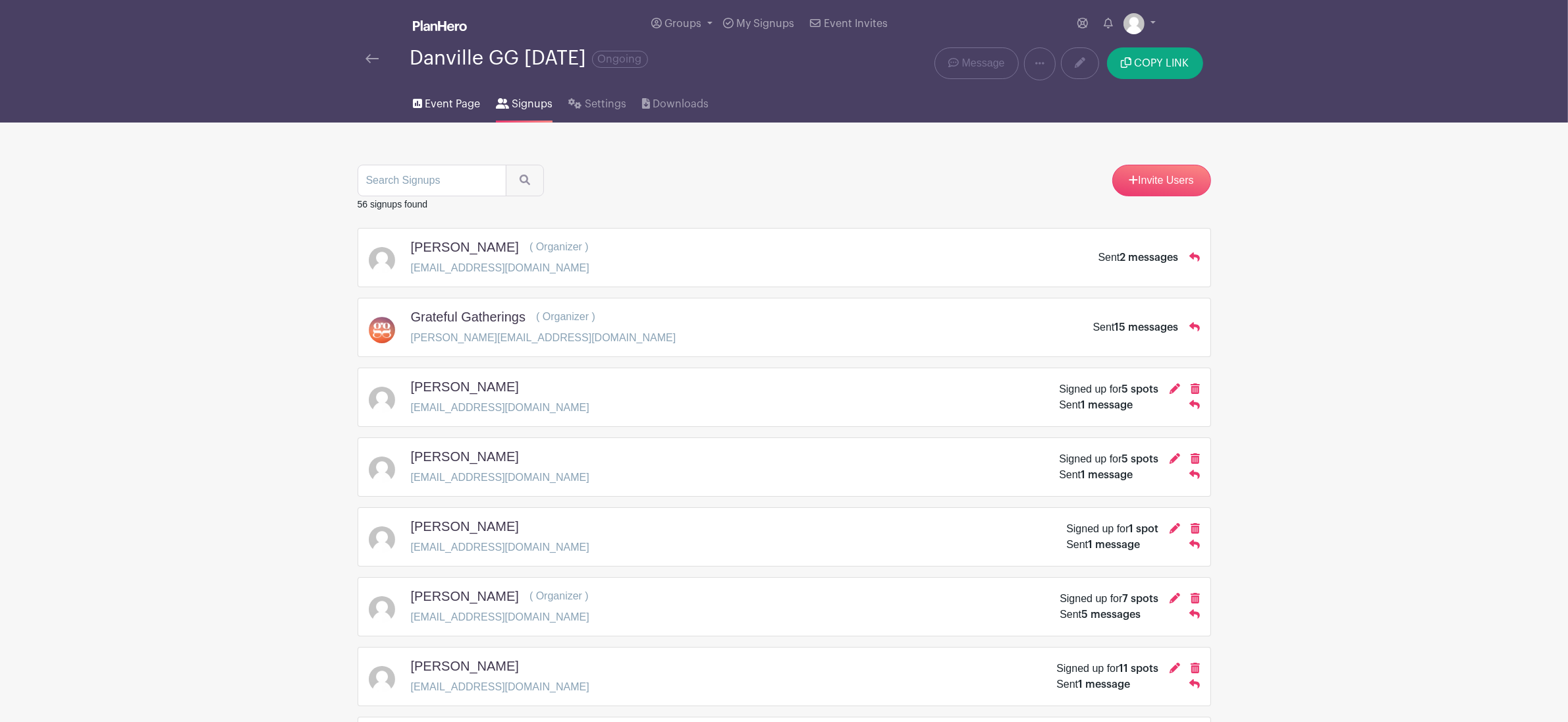
click at [457, 102] on span "Event Page" at bounding box center [452, 104] width 55 height 16
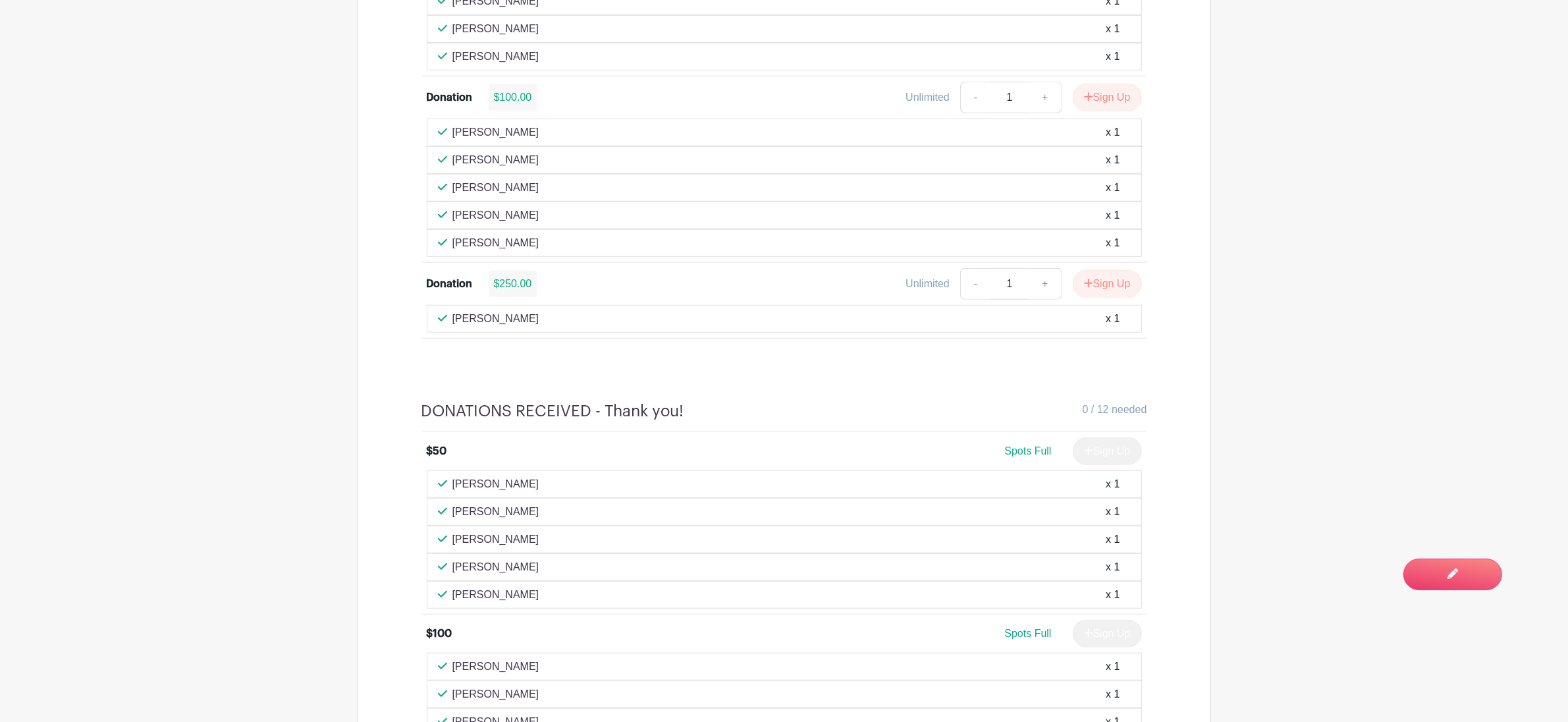
scroll to position [1127, 0]
